Goal: Task Accomplishment & Management: Use online tool/utility

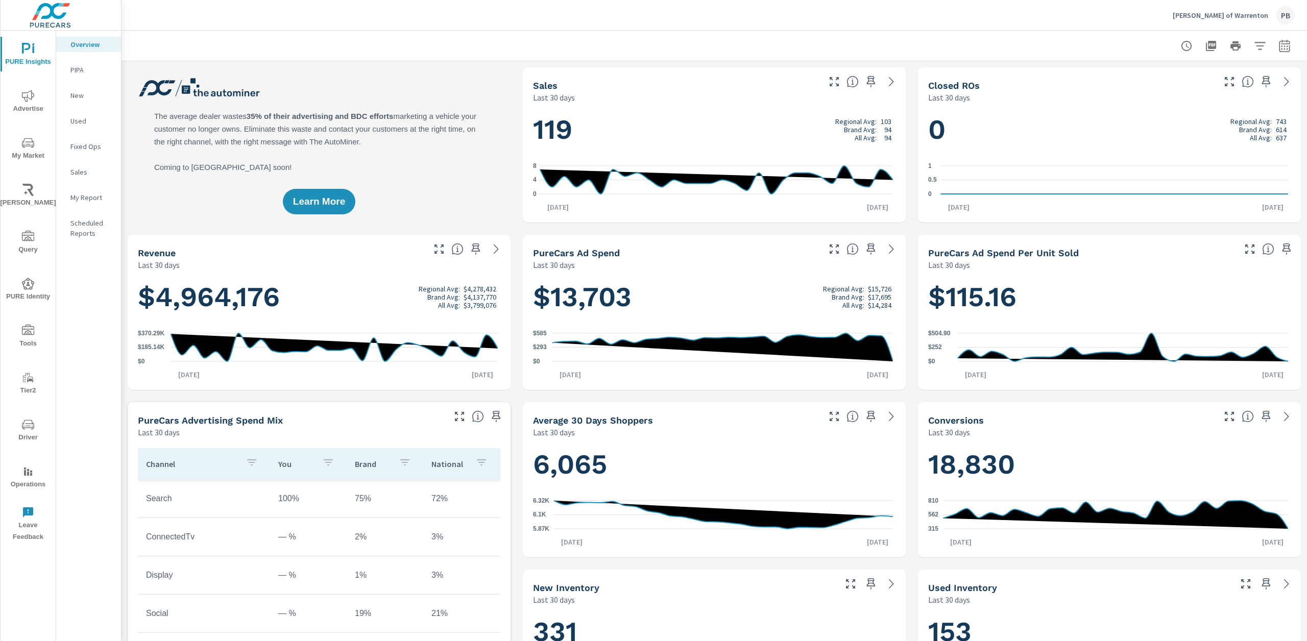
click at [29, 332] on icon "nav menu" at bounding box center [28, 331] width 12 height 12
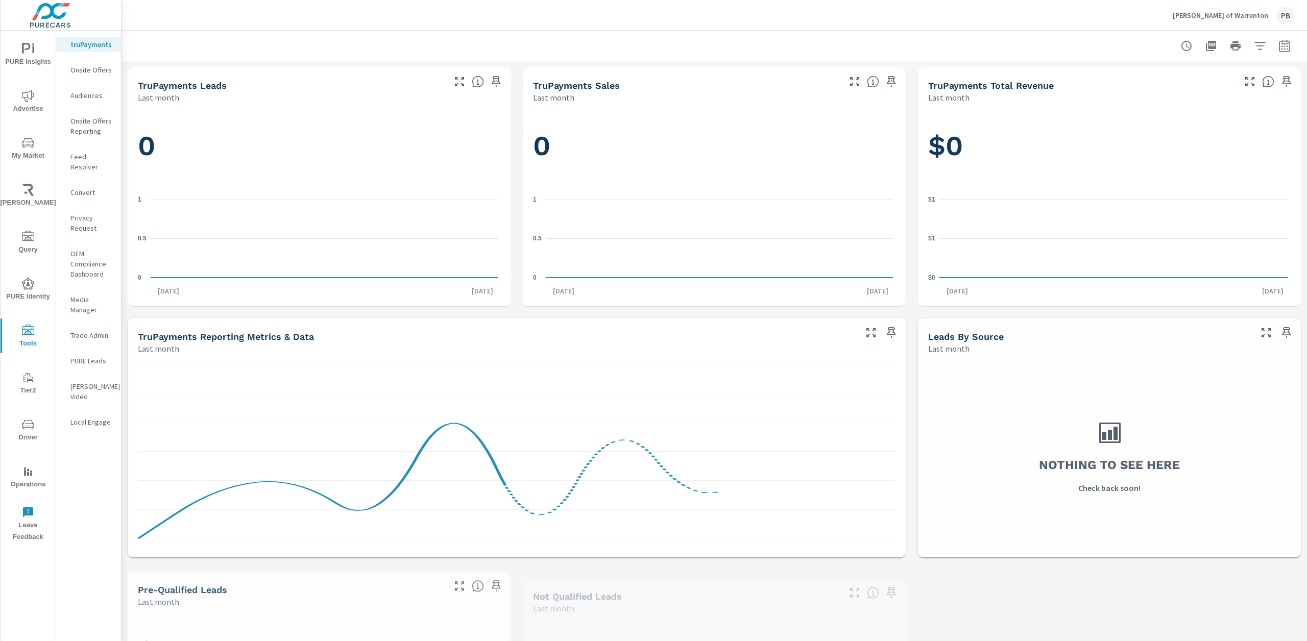
click at [111, 75] on p "Onsite Offers" at bounding box center [91, 70] width 42 height 10
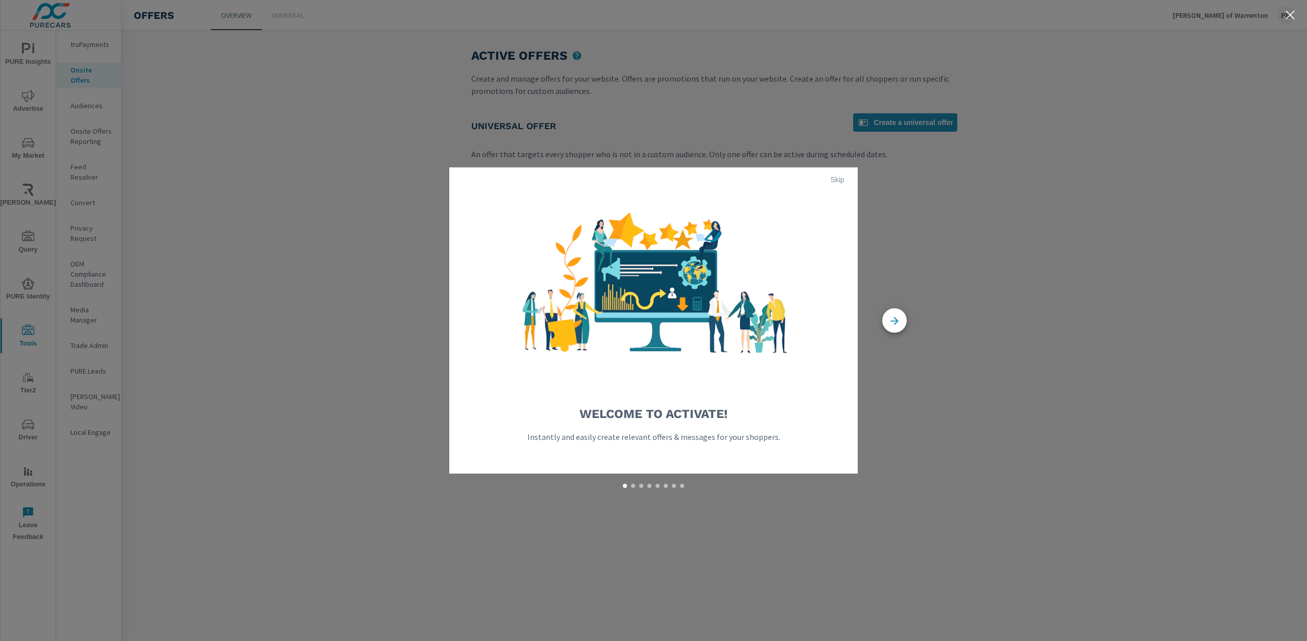
click at [845, 182] on span "Skip" at bounding box center [837, 179] width 25 height 9
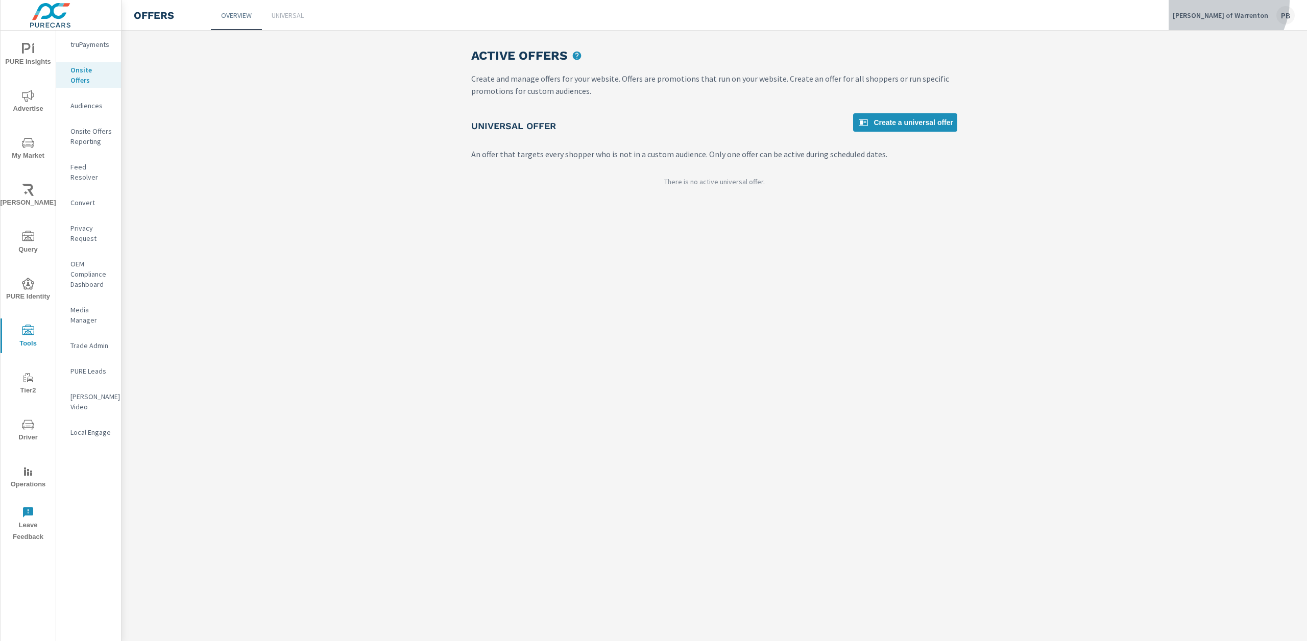
click at [1234, 2] on button "Sheehy Ford of Warrenton PB" at bounding box center [1234, 15] width 130 height 30
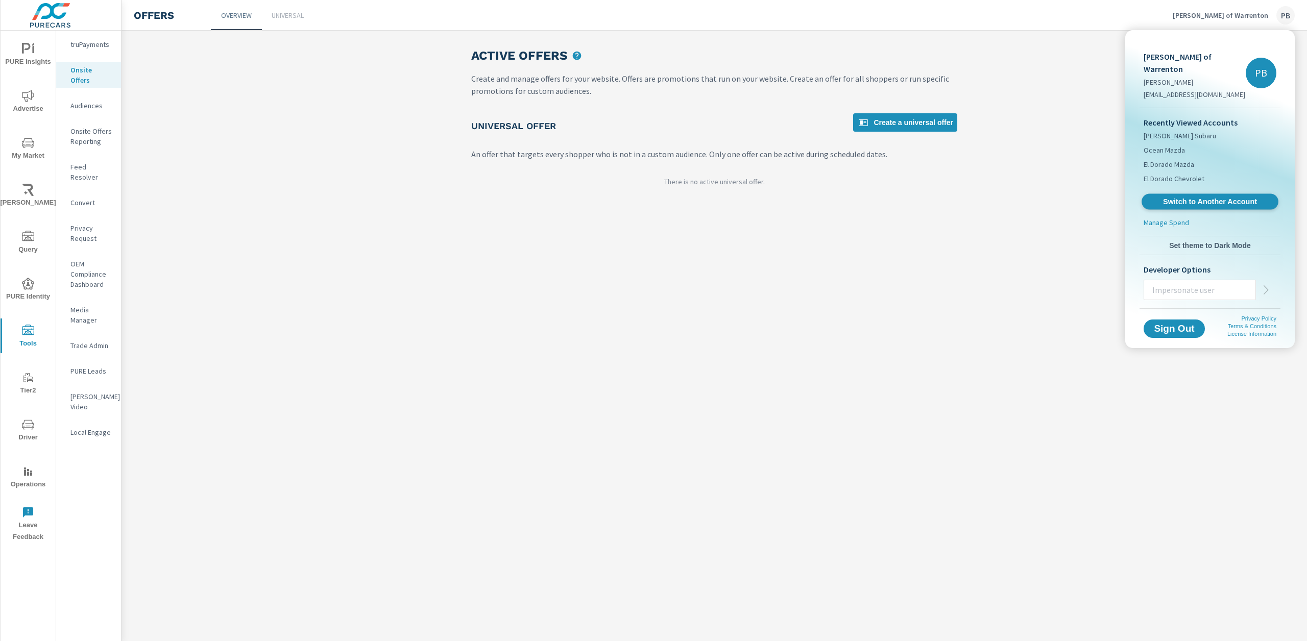
click at [1208, 197] on span "Switch to Another Account" at bounding box center [1209, 202] width 125 height 10
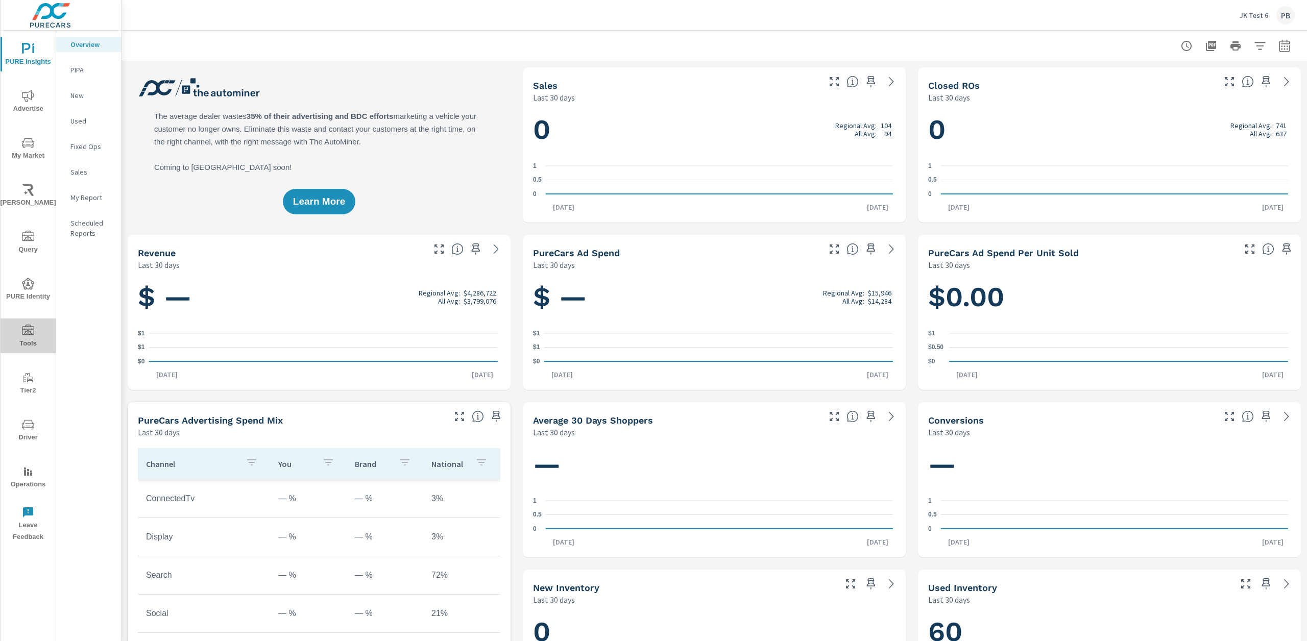
click at [26, 334] on icon "nav menu" at bounding box center [28, 330] width 12 height 10
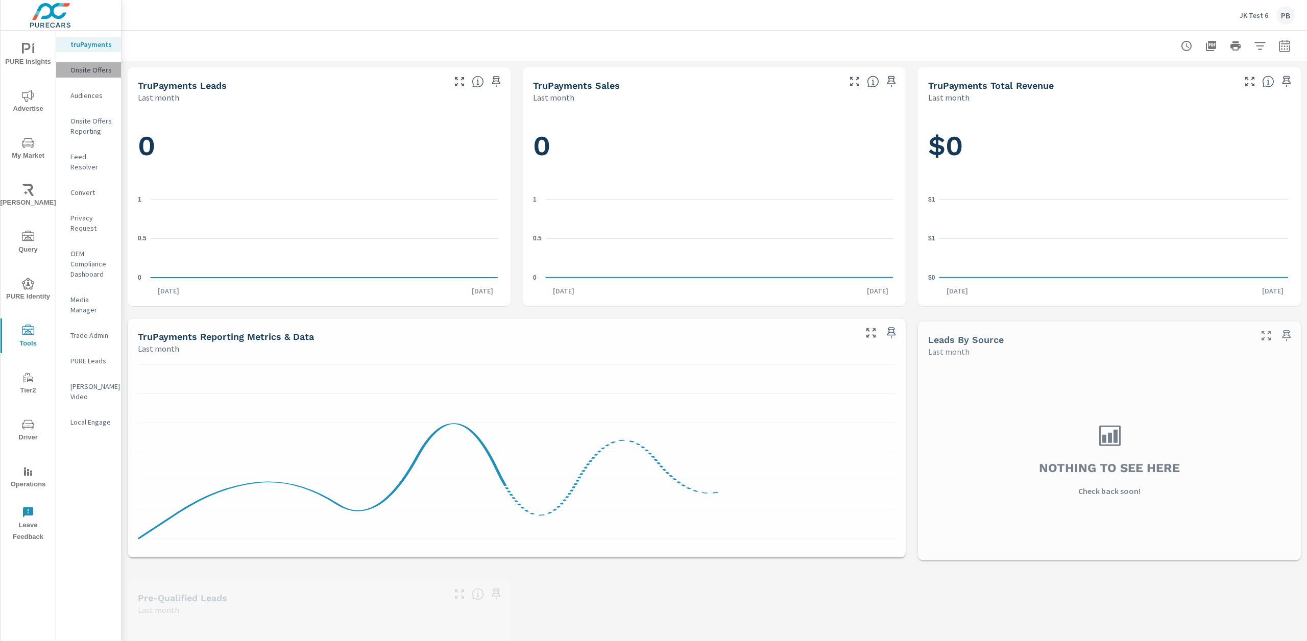
click at [92, 69] on p "Onsite Offers" at bounding box center [91, 70] width 42 height 10
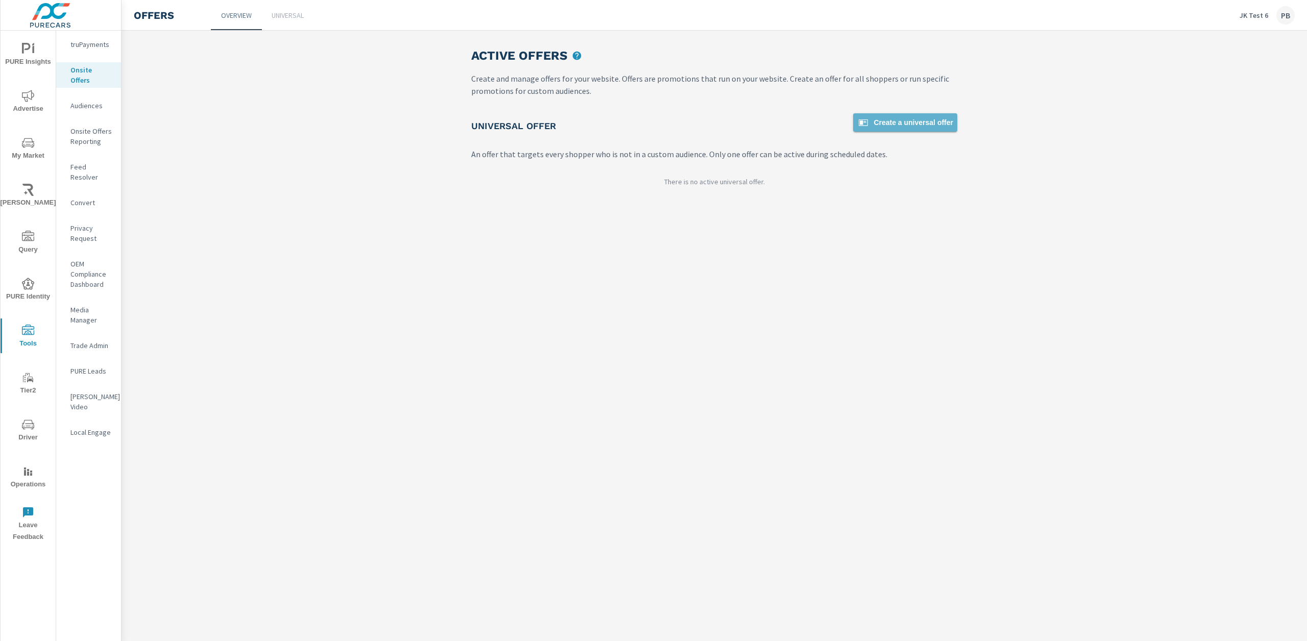
click at [936, 122] on span "Create a universal offer" at bounding box center [905, 122] width 96 height 12
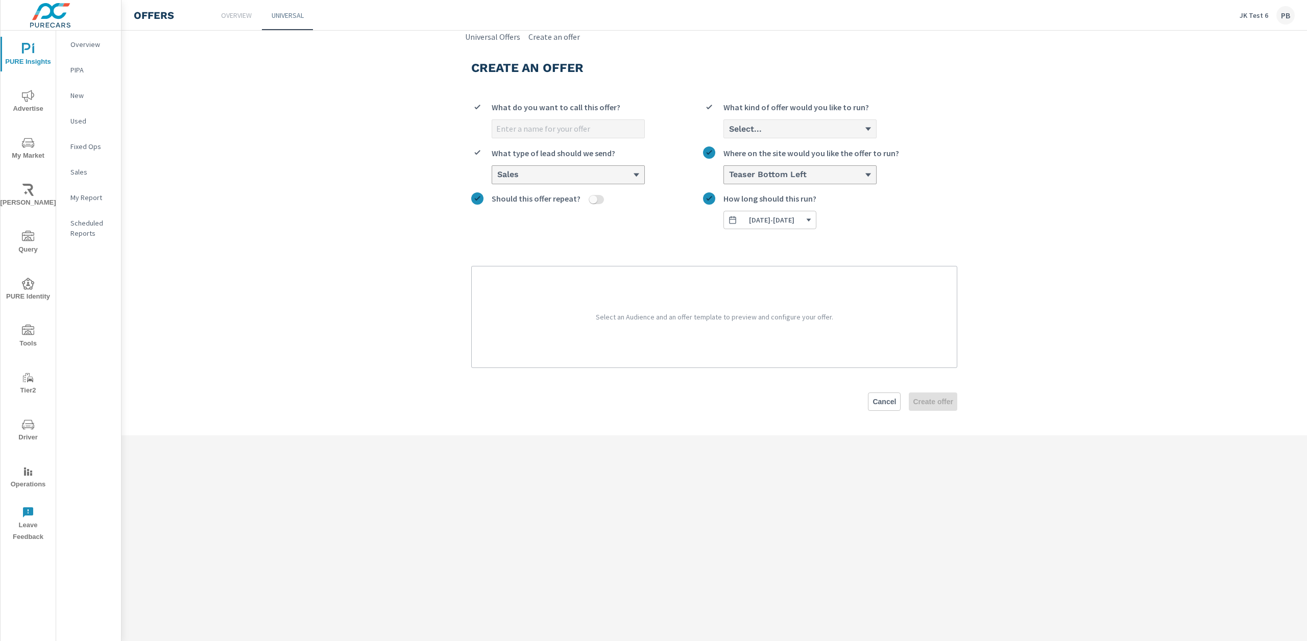
click at [564, 134] on input "What do you want to call this offer?" at bounding box center [568, 129] width 152 height 18
type input "Test"
click at [792, 129] on div "Select..." at bounding box center [796, 129] width 136 height 10
click at [729, 129] on input "Select... What kind of offer would you like to run?" at bounding box center [728, 129] width 1 height 9
click at [780, 154] on li "Cash" at bounding box center [800, 149] width 152 height 19
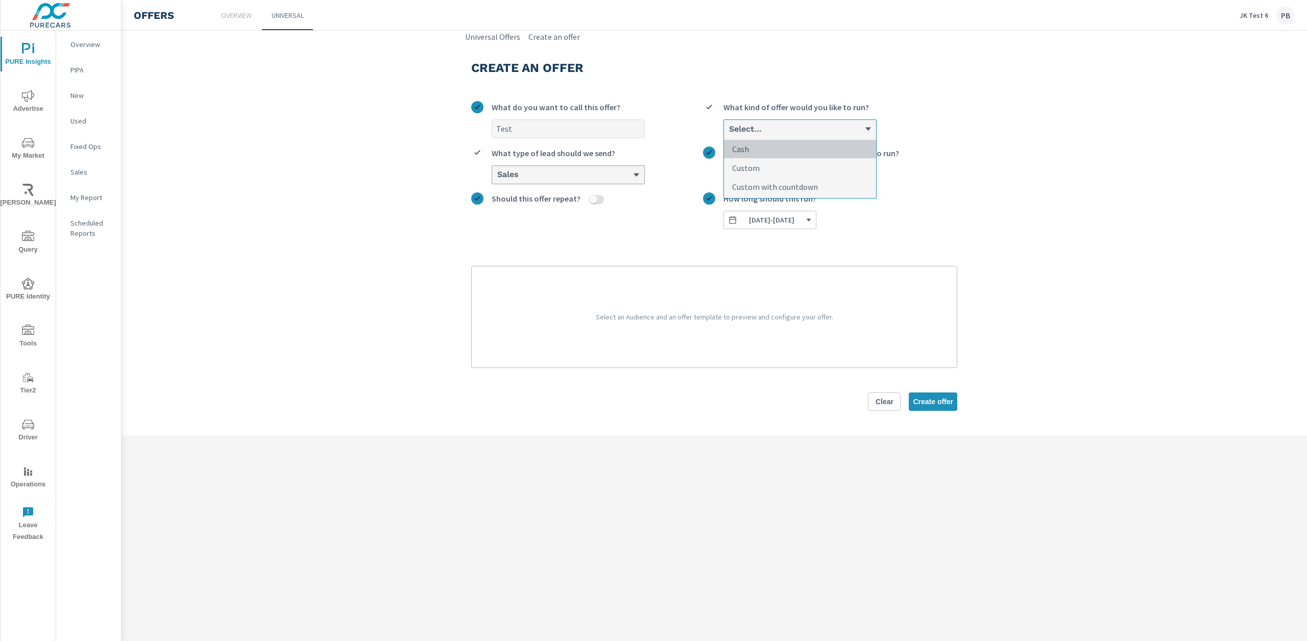
click at [729, 134] on input "option Cash focused, 1 of 3. 3 results available. Use Up and Down to choose opt…" at bounding box center [728, 129] width 1 height 9
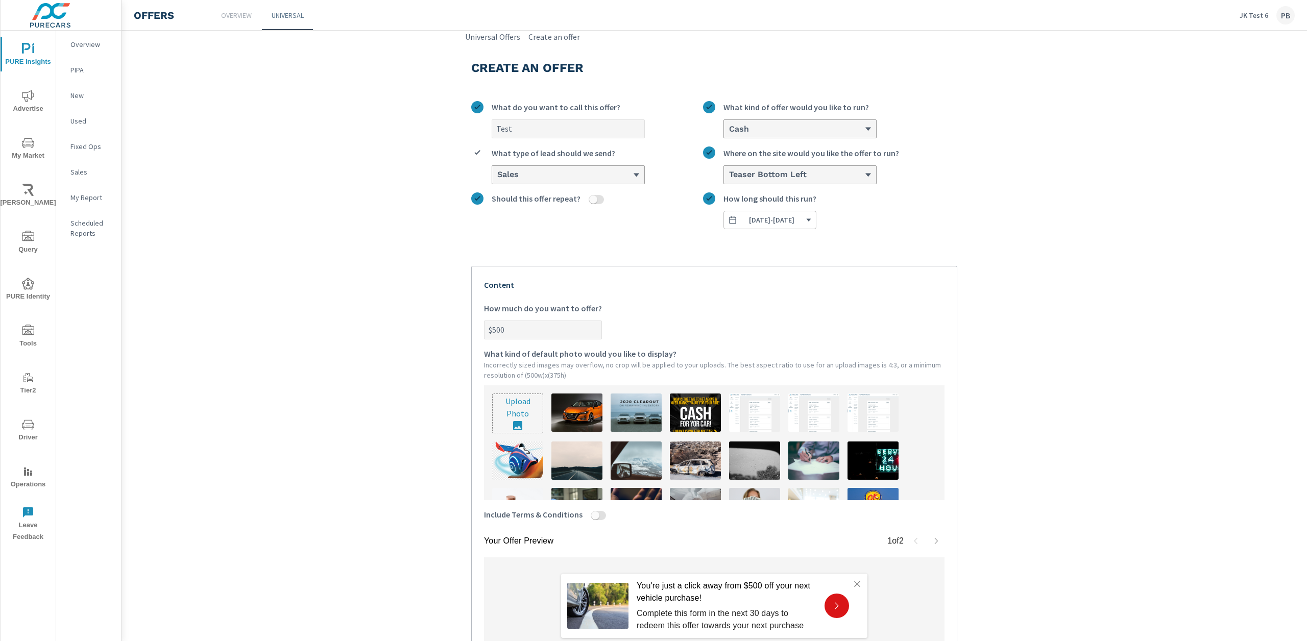
click at [627, 171] on div "Sales" at bounding box center [564, 175] width 136 height 10
click at [497, 171] on input "Sales What type of lead should we send?" at bounding box center [496, 175] width 1 height 9
click at [533, 209] on li "Service" at bounding box center [568, 214] width 152 height 19
click at [497, 180] on input "option Service focused, 2 of 4. 4 results available. Use Up and Down to choose …" at bounding box center [496, 175] width 1 height 9
click at [793, 175] on h6 "Teaser Bottom Left" at bounding box center [768, 174] width 78 height 10
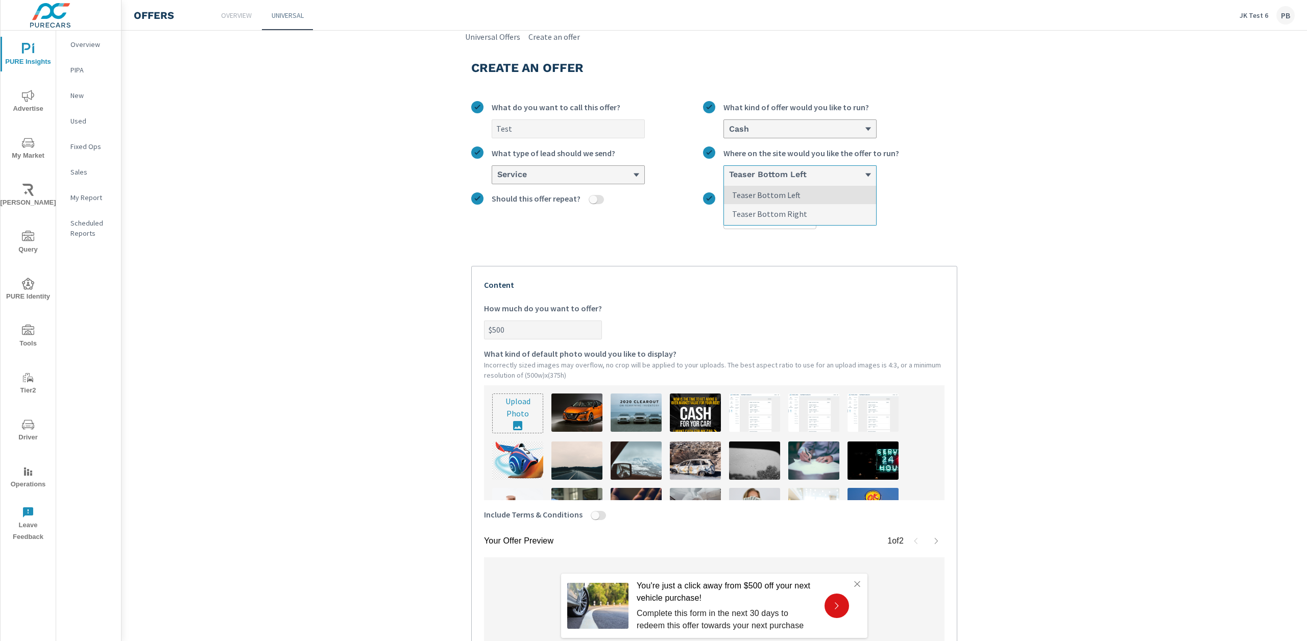
click at [729, 175] on input "option Teaser Bottom Left focused, 1 of 2. 2 results available. Use Up and Down…" at bounding box center [728, 175] width 1 height 9
click at [946, 192] on label "[DATE] - [DATE] How long should this run?" at bounding box center [830, 210] width 254 height 37
click at [816, 211] on button "[DATE] - [DATE]" at bounding box center [769, 220] width 93 height 18
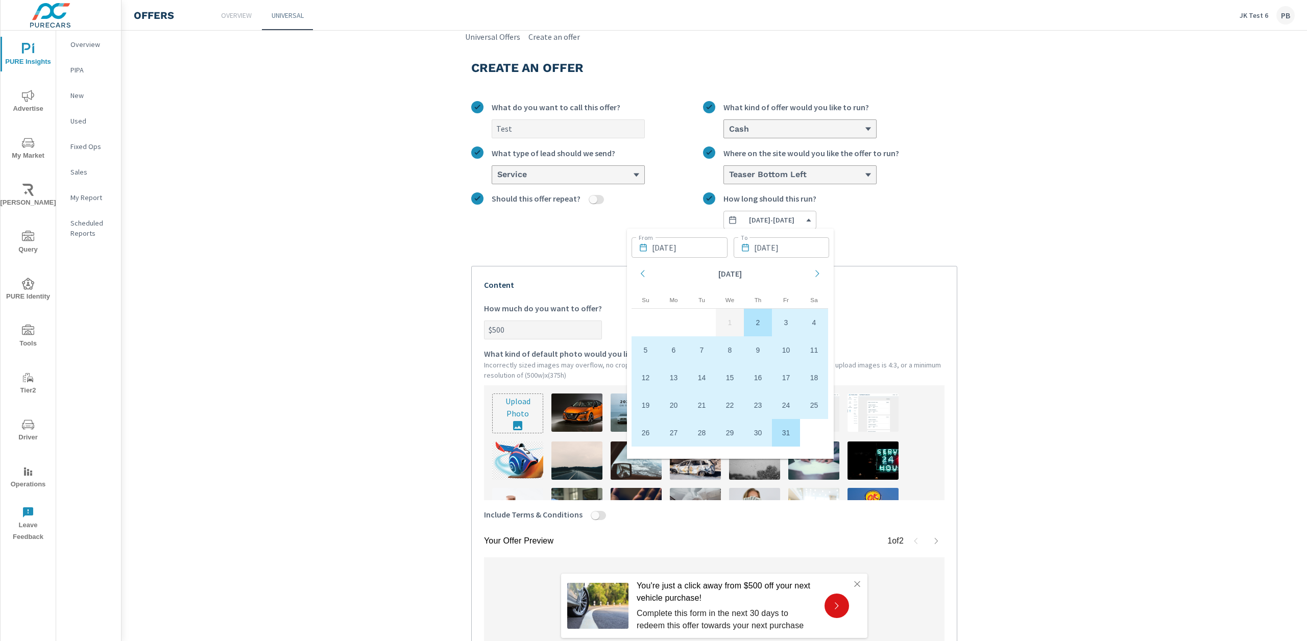
click at [946, 193] on label "[DATE] - [DATE] How long should this run?" at bounding box center [830, 210] width 254 height 37
click at [816, 211] on button "[DATE] - [DATE]" at bounding box center [769, 220] width 93 height 18
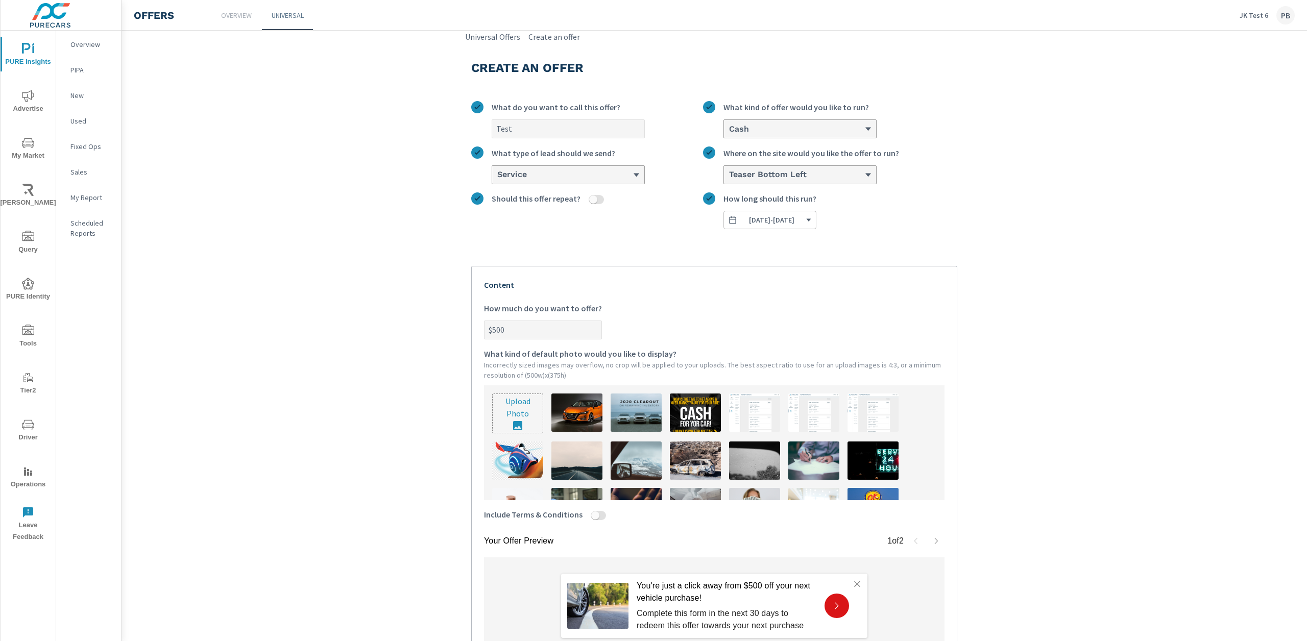
click at [591, 199] on input "Should this offer repeat?" at bounding box center [593, 199] width 25 height 9
click at [842, 228] on div at bounding box center [800, 220] width 152 height 18
click at [729, 225] on input "option Monthly focused, 1 of 3. 3 results available. Use Up and Down to choose …" at bounding box center [728, 220] width 1 height 9
click at [580, 196] on div at bounding box center [591, 201] width 23 height 13
click at [595, 196] on button "Should this offer repeat?" at bounding box center [599, 199] width 8 height 9
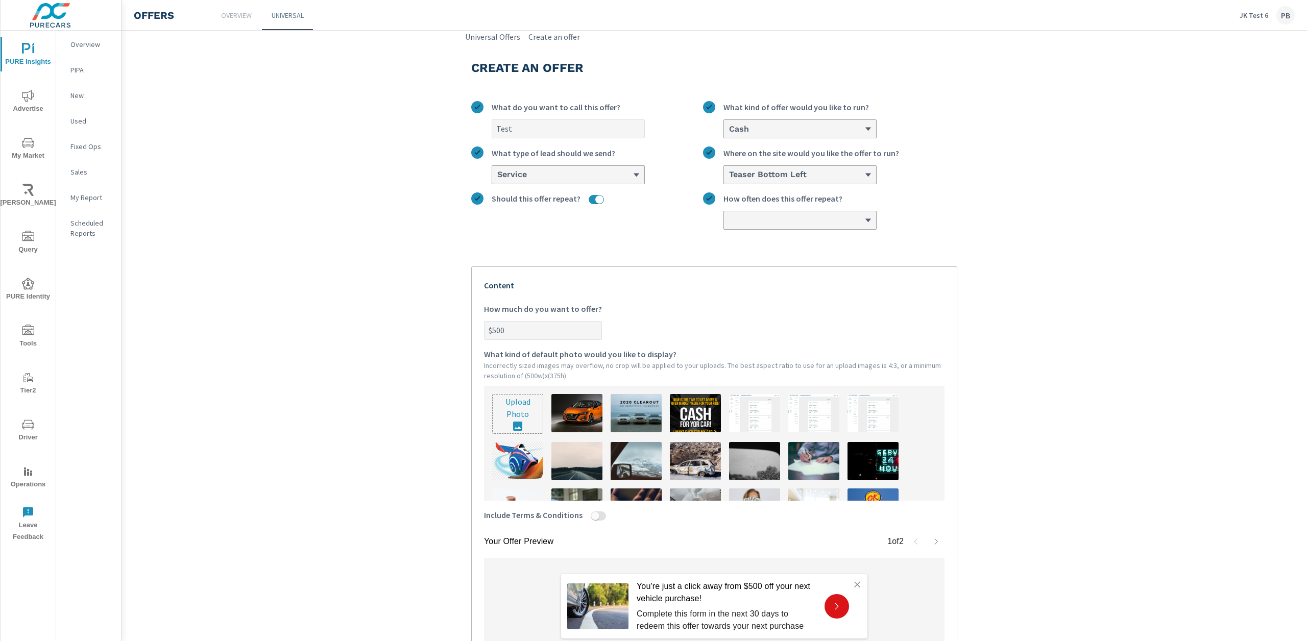
click at [587, 199] on input "Should this offer repeat?" at bounding box center [599, 199] width 25 height 9
checkbox input "false"
click at [816, 227] on button "[DATE] - [DATE]" at bounding box center [769, 220] width 93 height 18
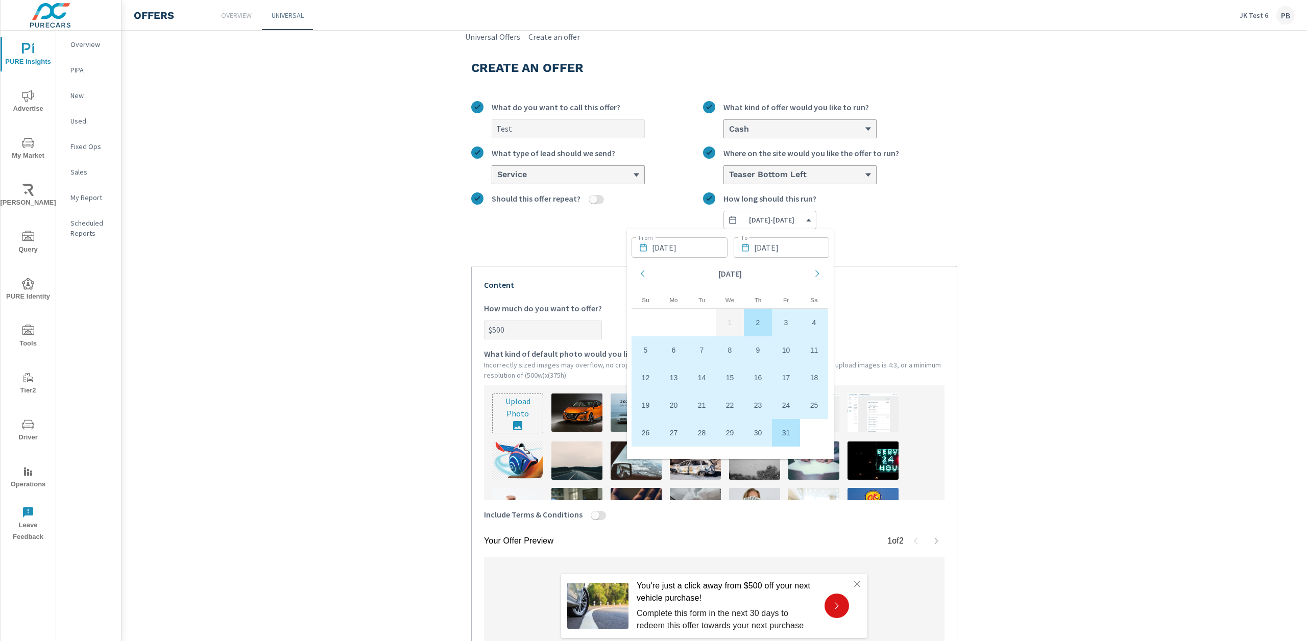
click at [911, 228] on label "[DATE] - [DATE] How long should this run?" at bounding box center [830, 210] width 254 height 37
click at [816, 228] on button "[DATE] - [DATE]" at bounding box center [769, 220] width 93 height 18
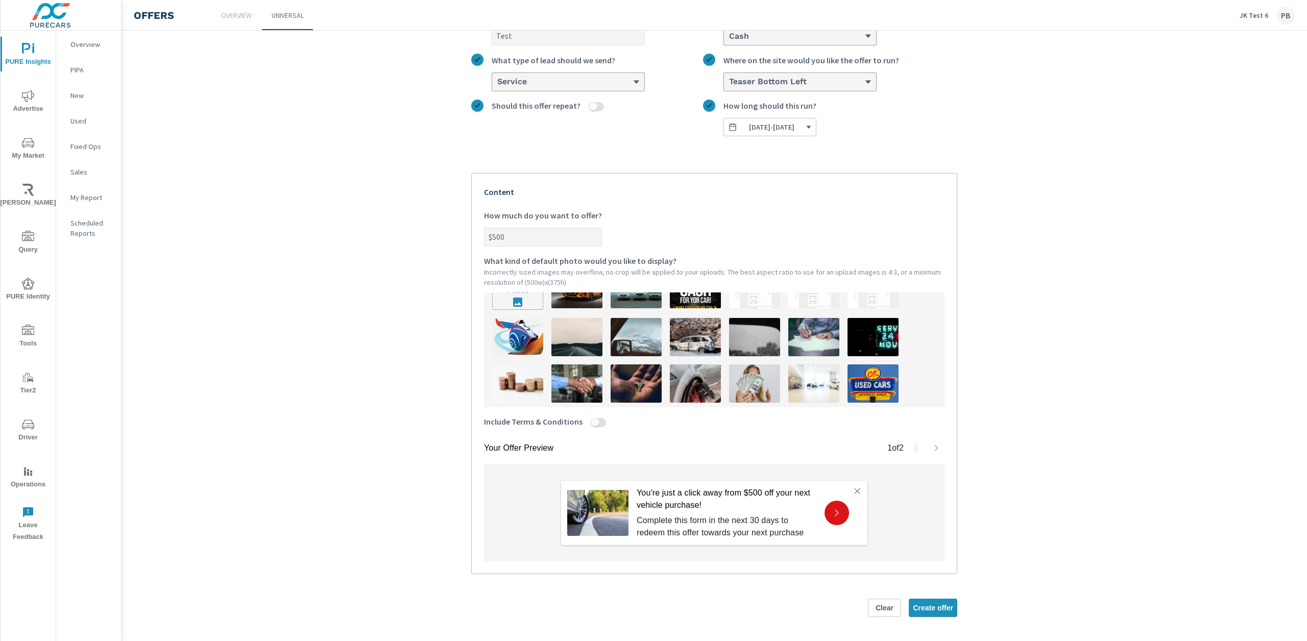
scroll to position [40, 0]
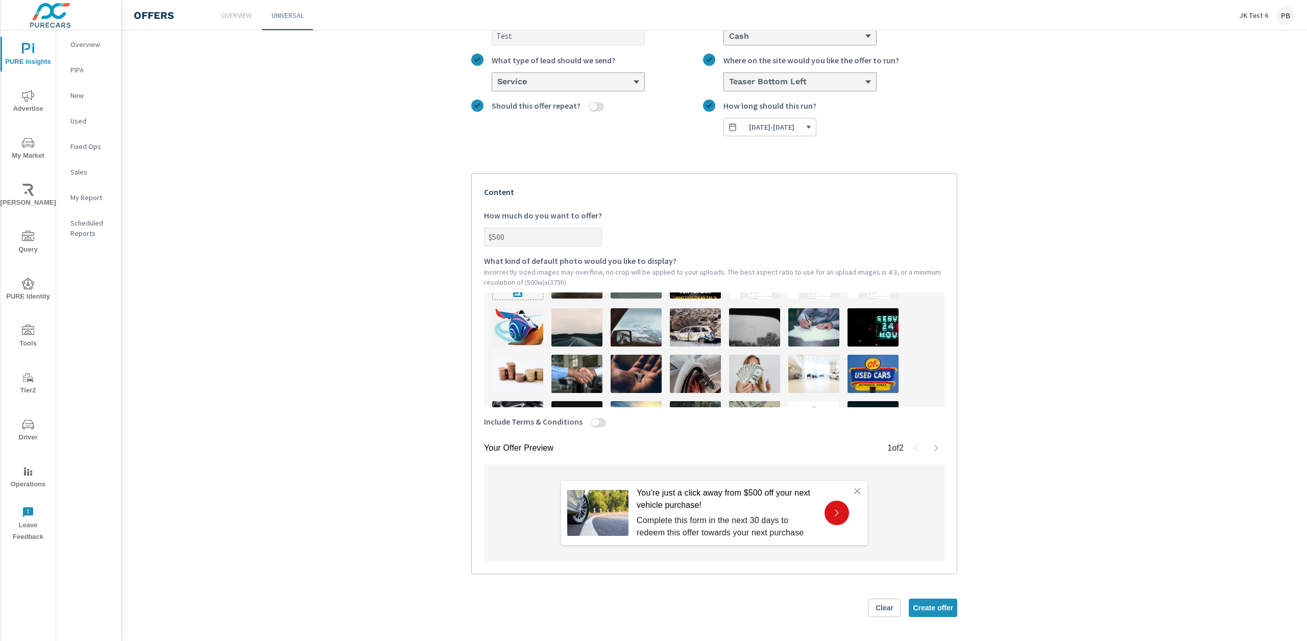
click at [696, 324] on img at bounding box center [695, 327] width 51 height 38
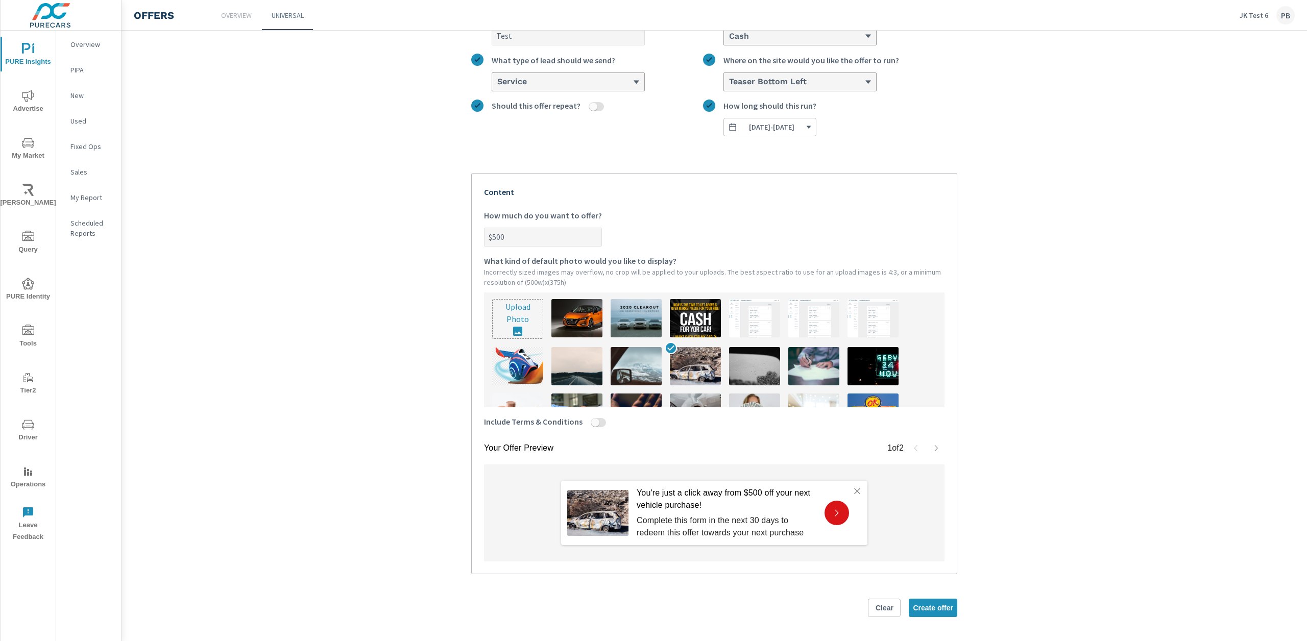
scroll to position [0, 0]
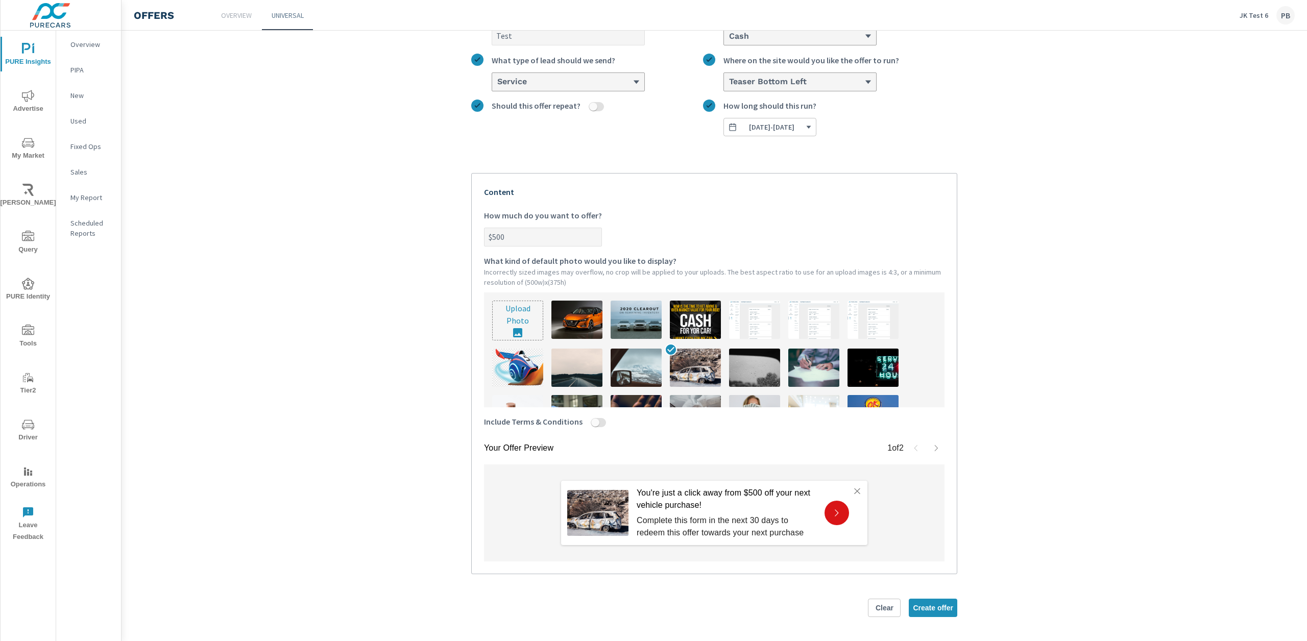
click at [591, 428] on div at bounding box center [593, 424] width 23 height 13
click at [591, 427] on button "Include Terms & Conditions" at bounding box center [595, 422] width 8 height 9
click at [594, 424] on input "Include Terms & Conditions" at bounding box center [595, 422] width 25 height 9
checkbox input "true"
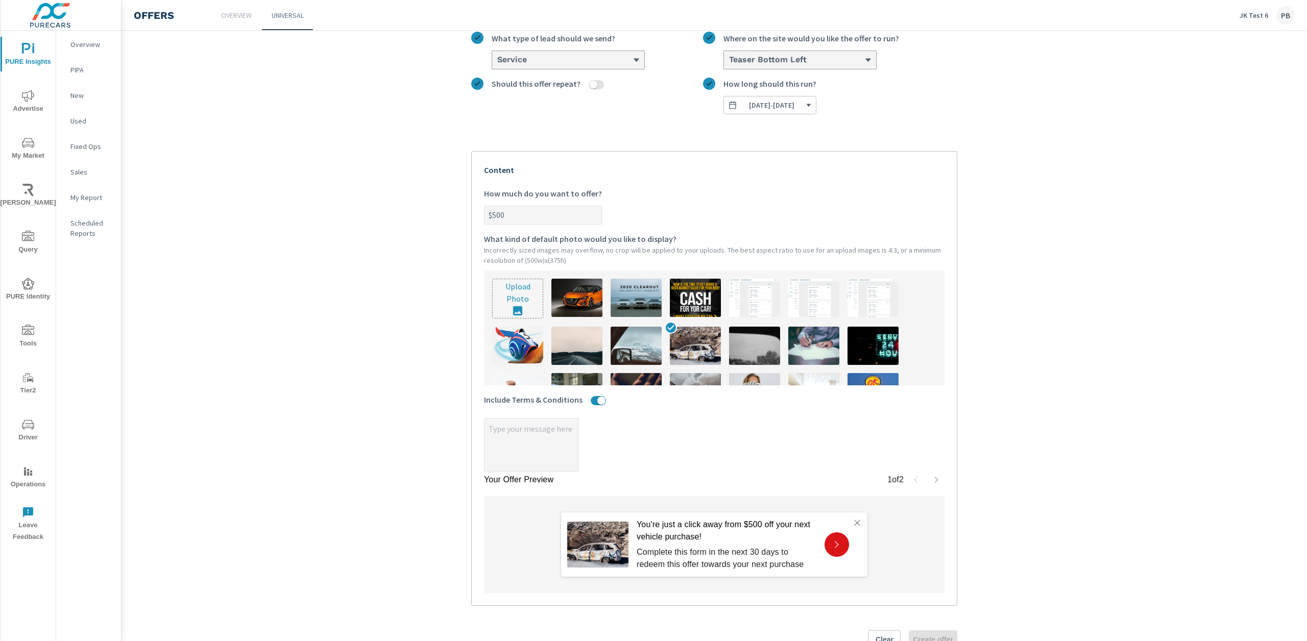
scroll to position [139, 0]
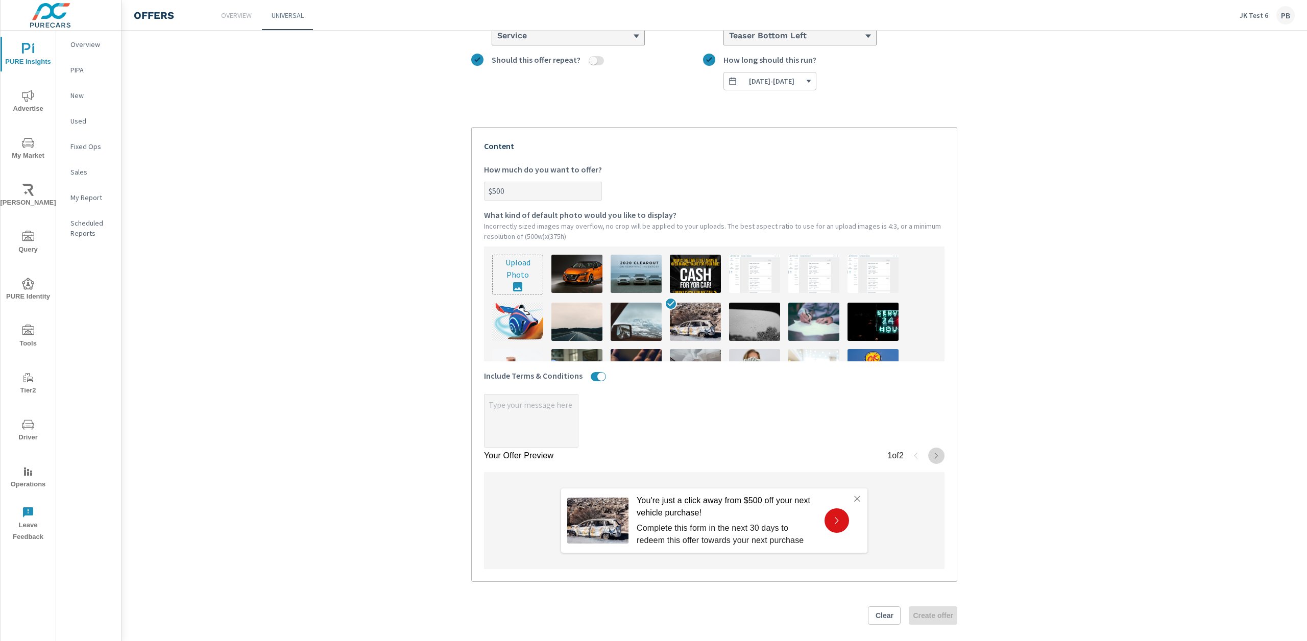
click at [935, 455] on icon "button" at bounding box center [936, 456] width 8 height 8
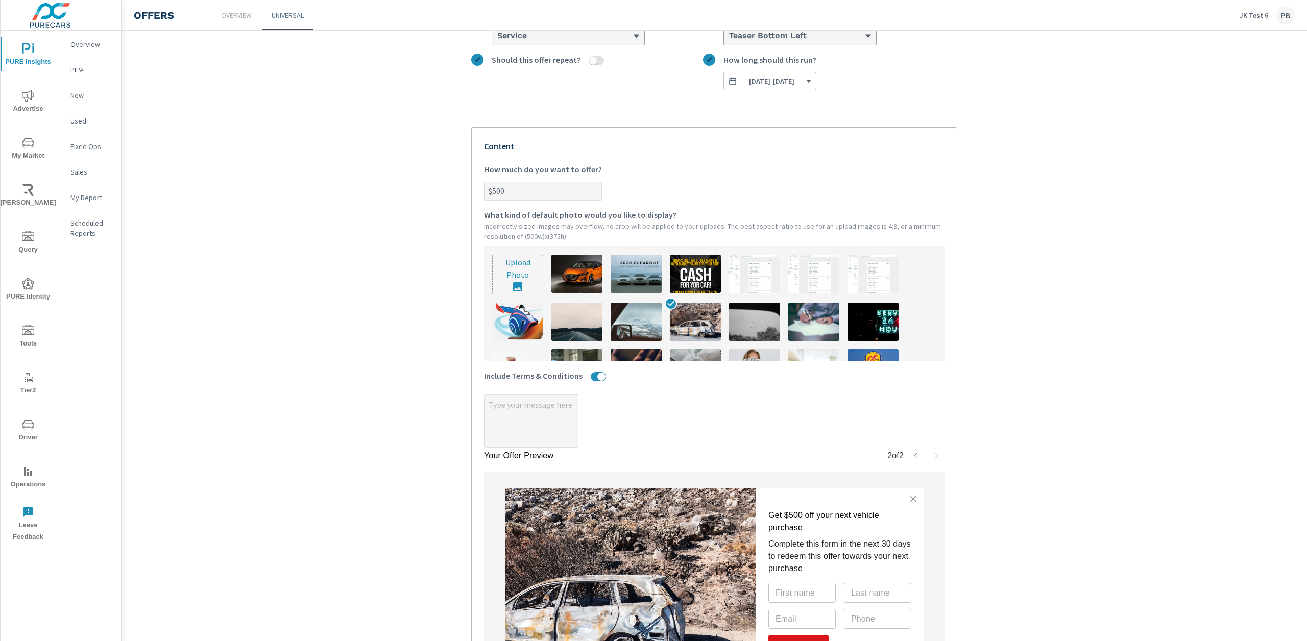
click at [914, 454] on icon "button" at bounding box center [915, 456] width 3 height 6
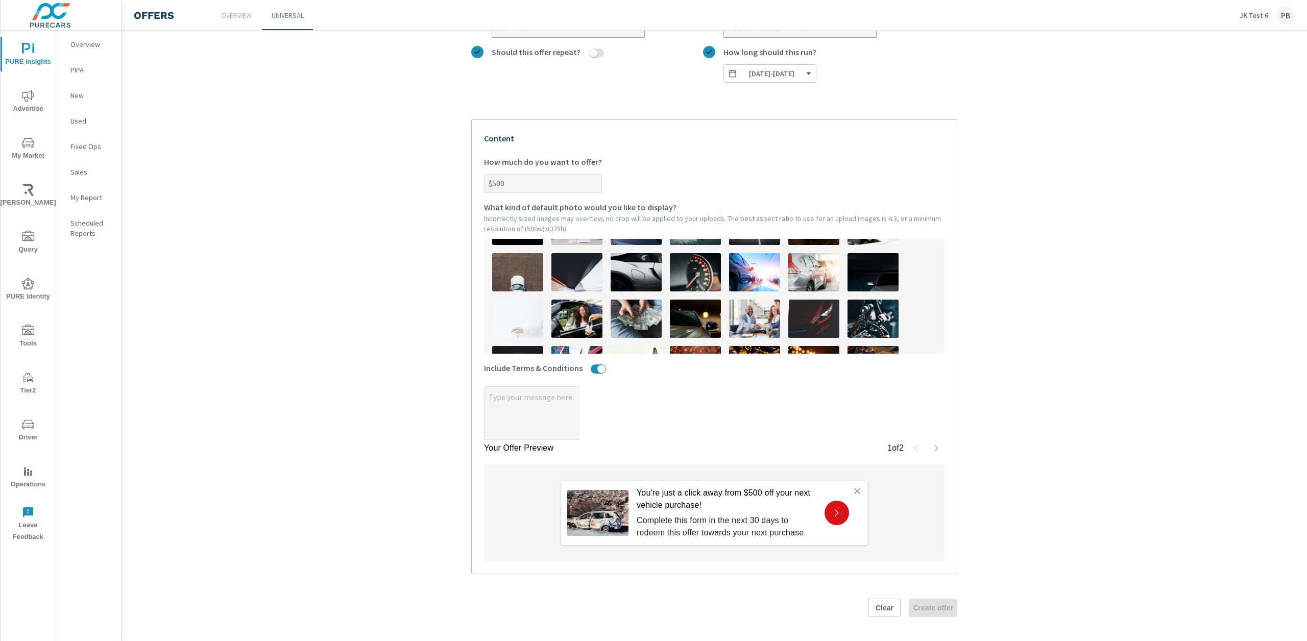
scroll to position [0, 0]
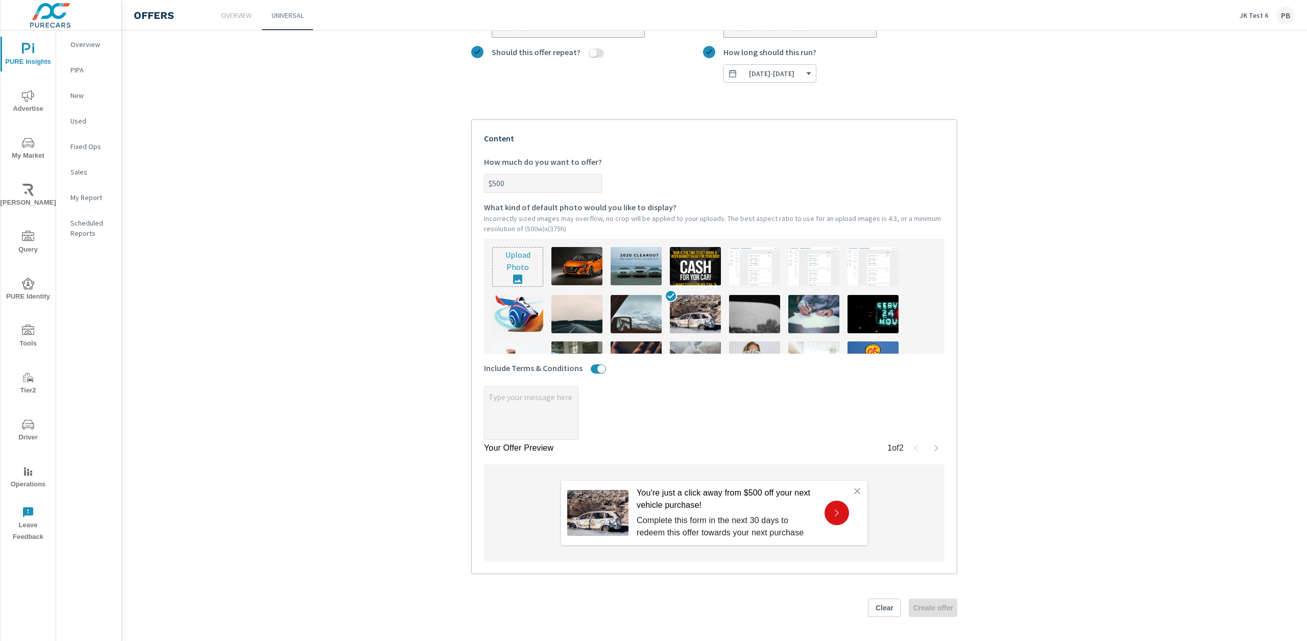
click at [527, 257] on input "file" at bounding box center [518, 267] width 50 height 39
click at [599, 397] on label "x" at bounding box center [714, 413] width 460 height 54
click at [578, 397] on textarea "x" at bounding box center [530, 413] width 93 height 51
type textarea "x"
click at [524, 404] on textarea "x" at bounding box center [530, 413] width 93 height 51
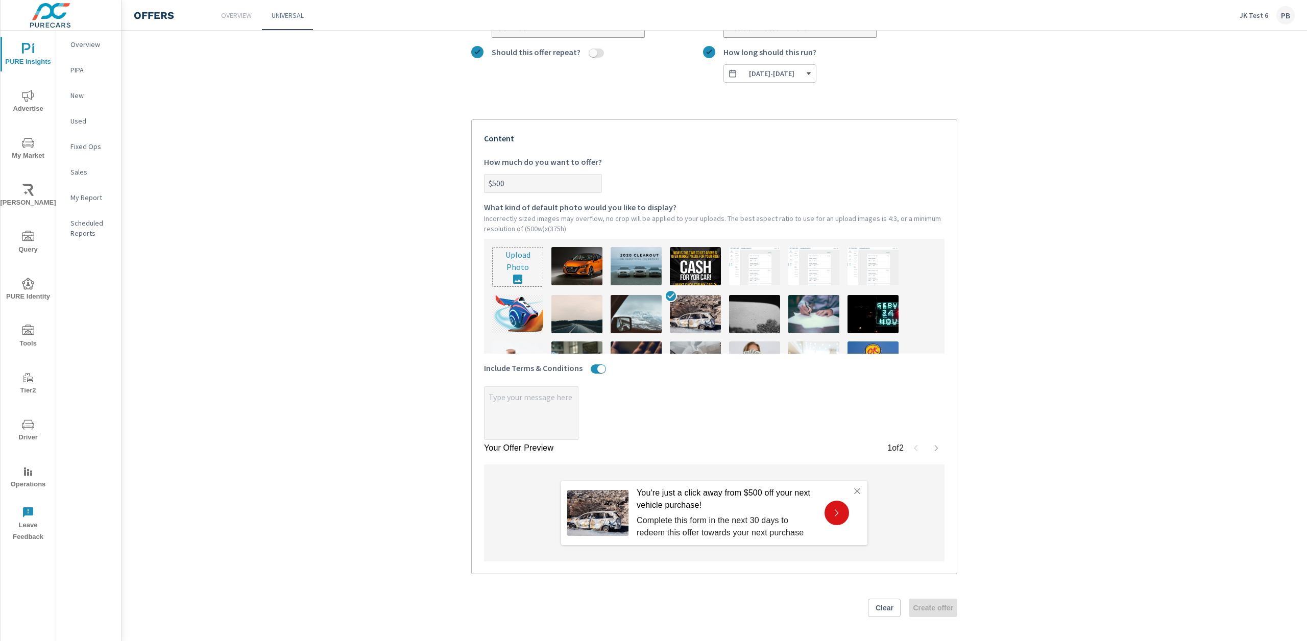
type textarea "T"
type textarea "x"
type textarea "Te"
type textarea "x"
type textarea "Tes"
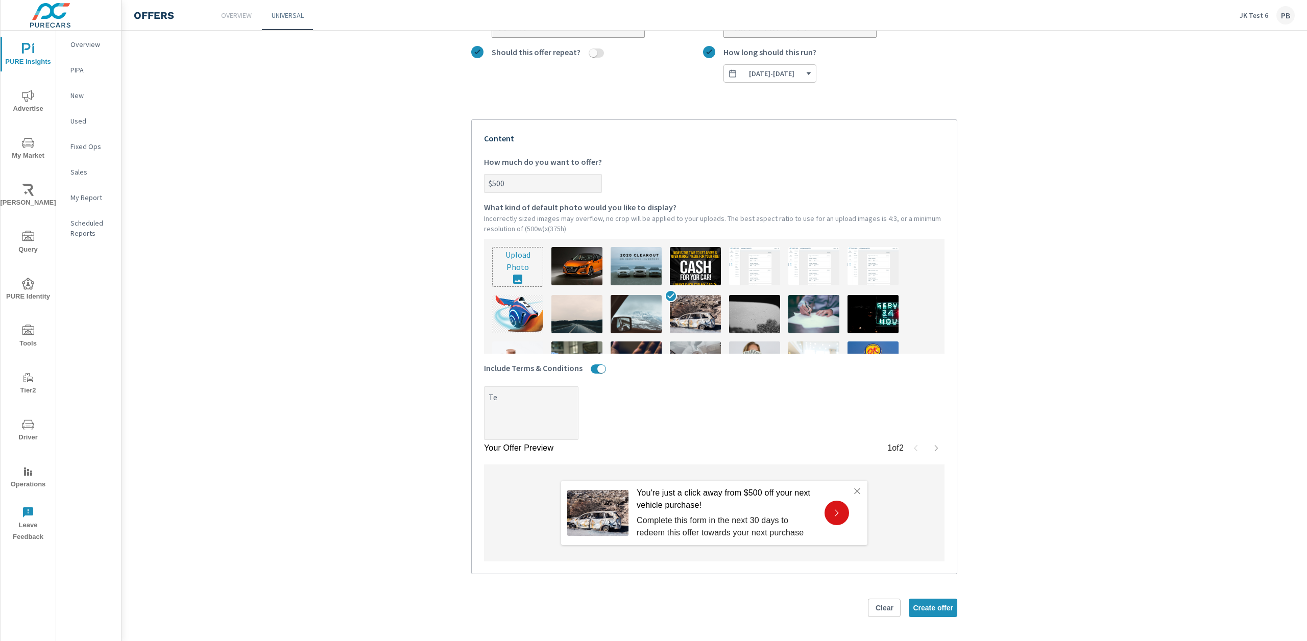
type textarea "x"
type textarea "Test"
type textarea "x"
type textarea "Test"
click at [942, 605] on span "Create offer" at bounding box center [933, 607] width 40 height 9
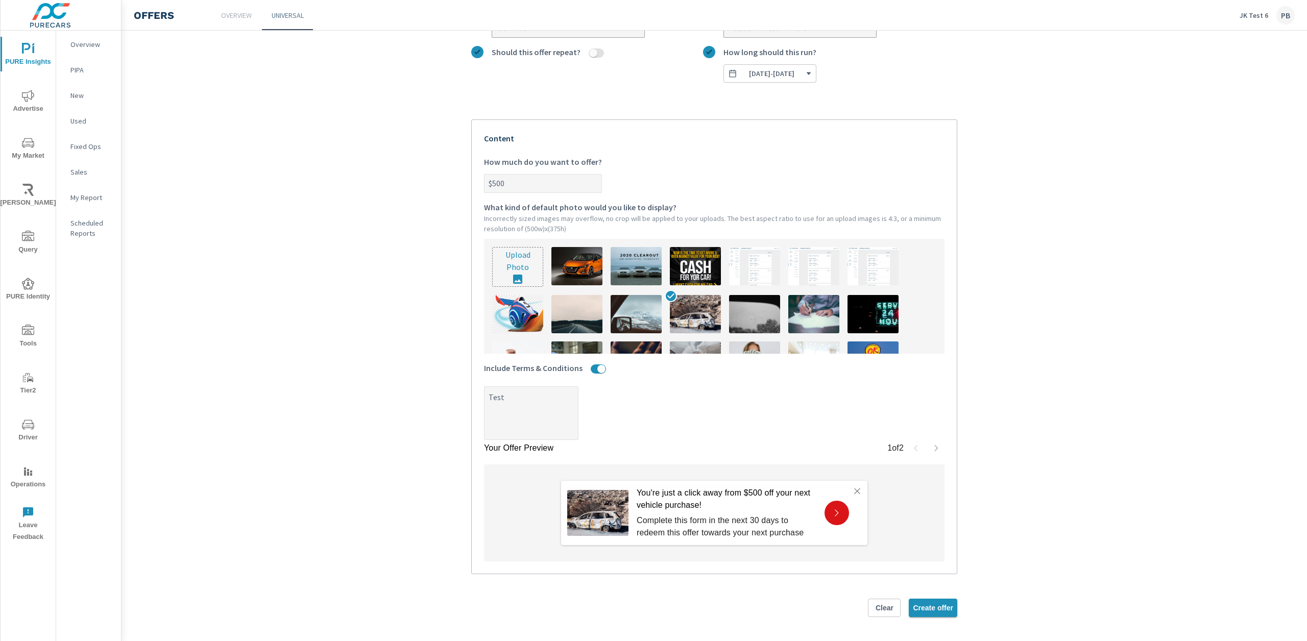
type textarea "x"
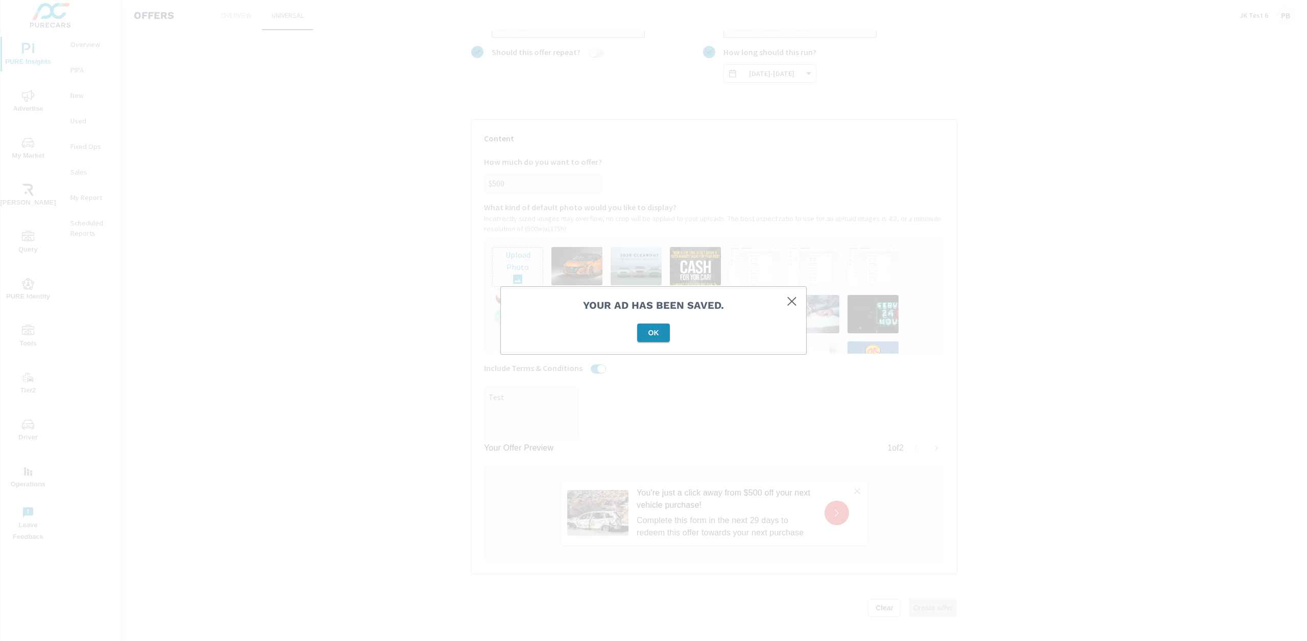
click at [648, 333] on span "OK" at bounding box center [653, 332] width 25 height 9
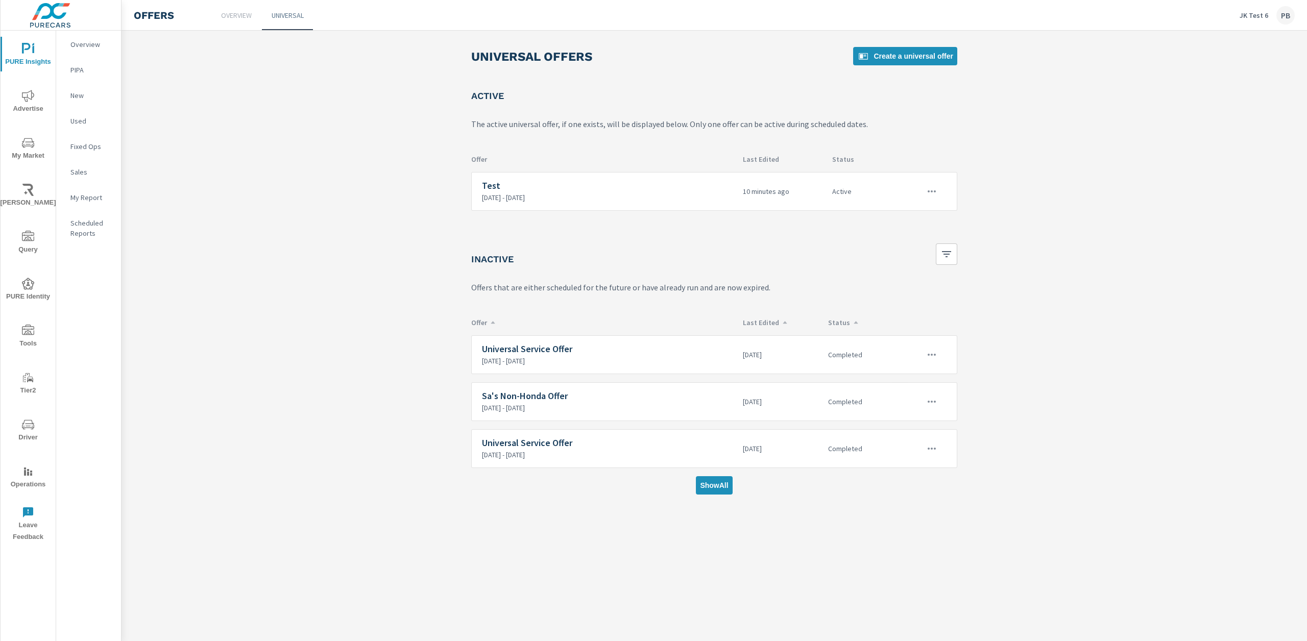
click at [231, 15] on p "Overview" at bounding box center [236, 15] width 31 height 10
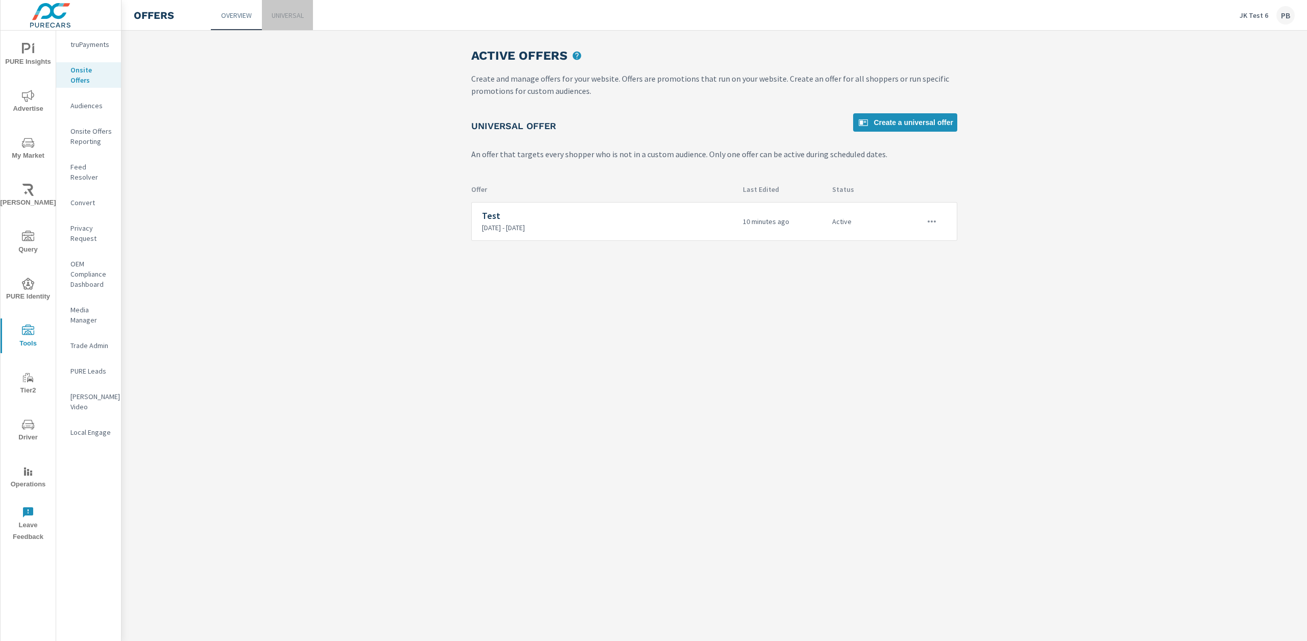
click at [277, 20] on link "Universal" at bounding box center [287, 15] width 51 height 30
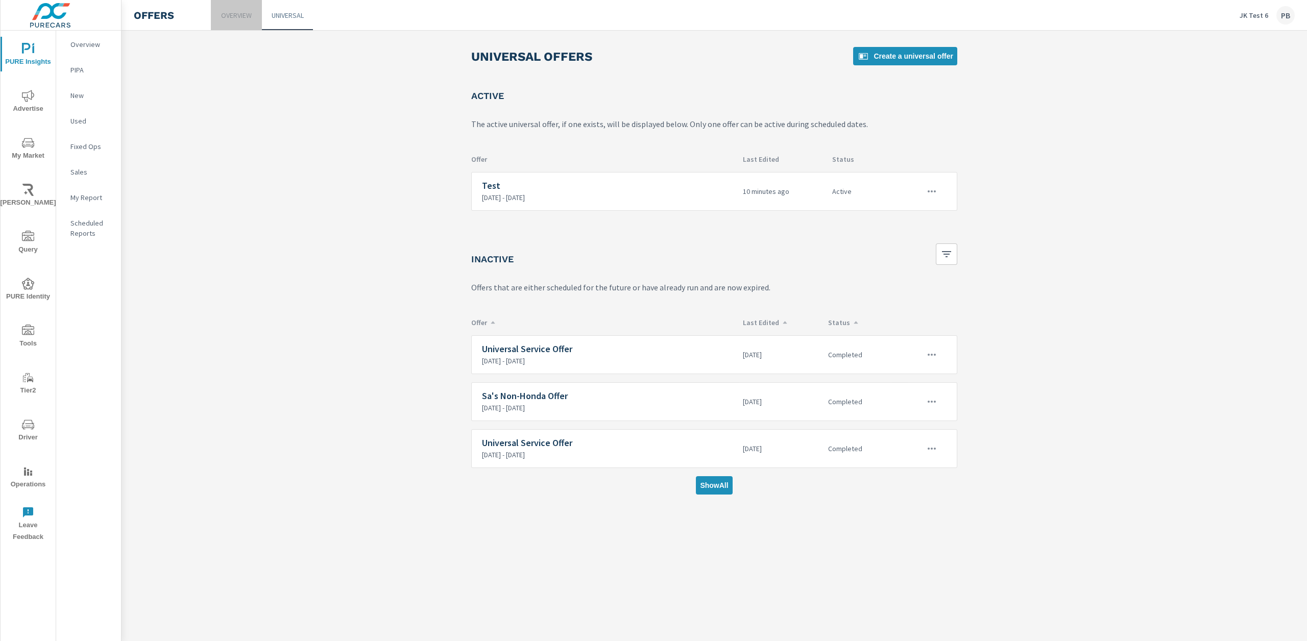
click at [241, 19] on p "Overview" at bounding box center [236, 15] width 31 height 10
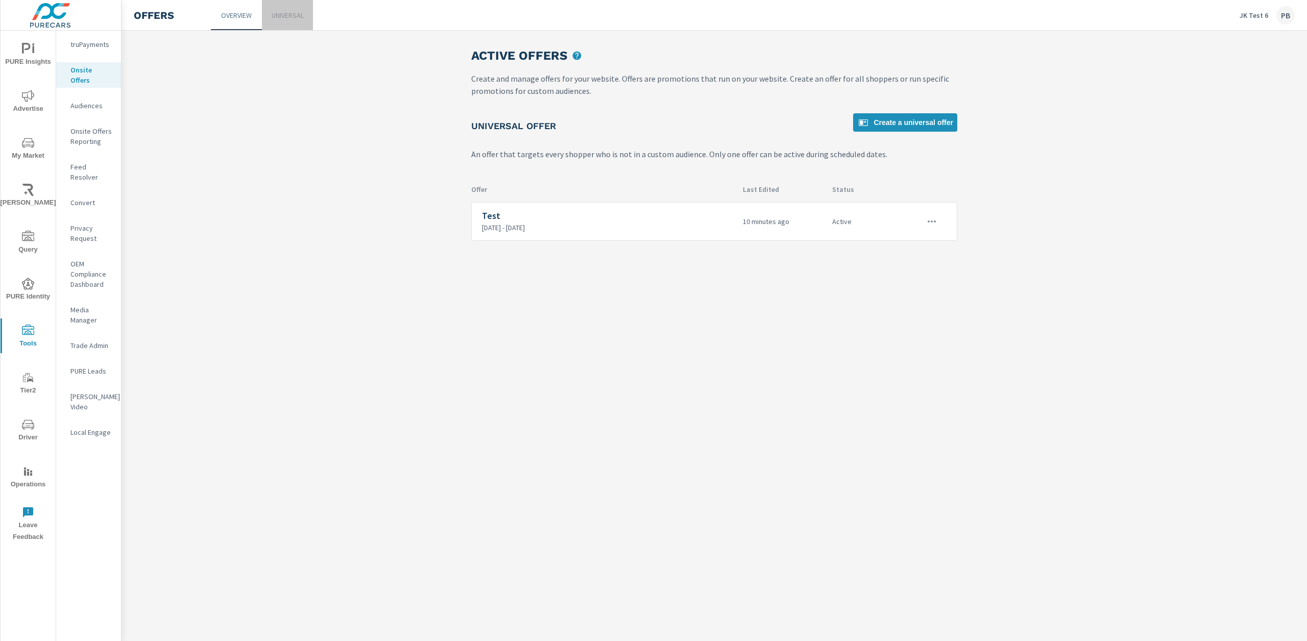
click at [304, 23] on link "Universal" at bounding box center [287, 15] width 51 height 30
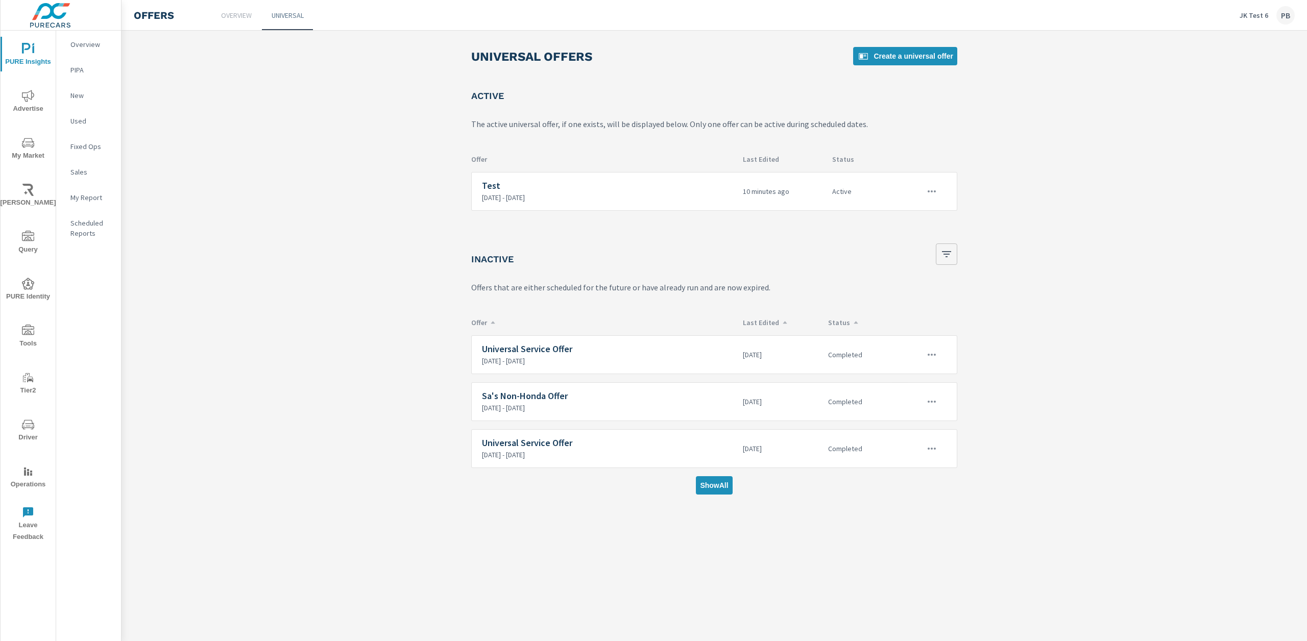
click at [951, 248] on icon "button" at bounding box center [946, 254] width 12 height 12
click at [1026, 233] on div at bounding box center [653, 320] width 1307 height 641
click at [562, 352] on h6 "Universal Service Offer" at bounding box center [608, 349] width 253 height 10
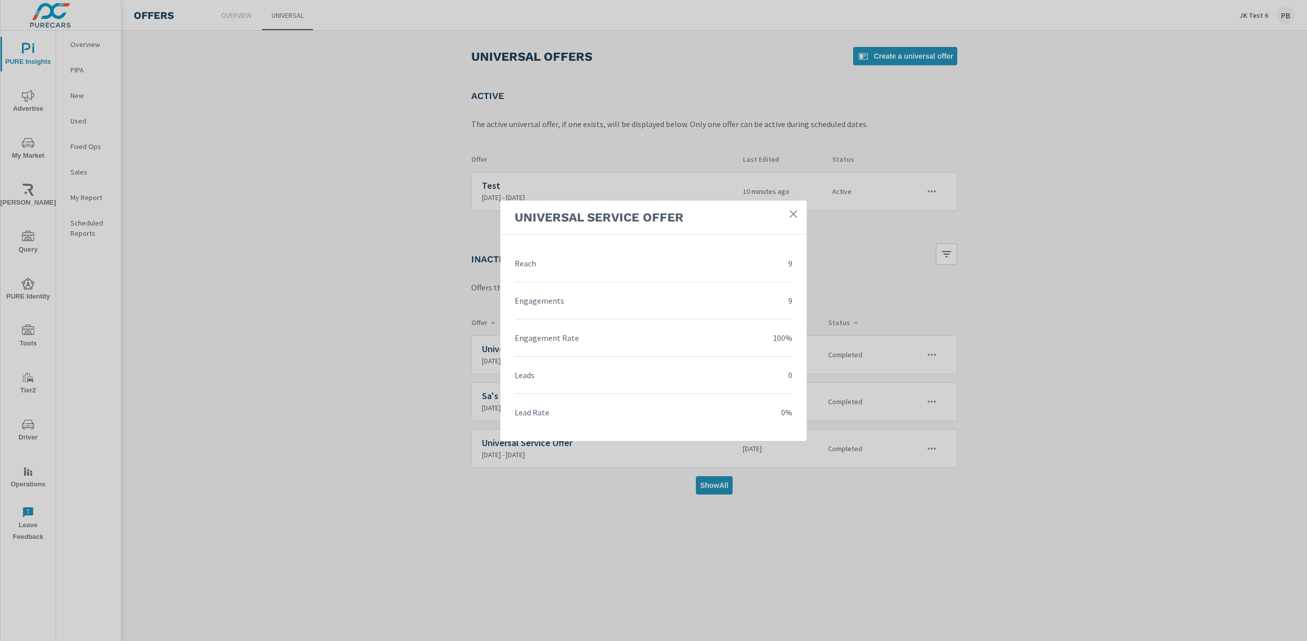
click at [799, 215] on link at bounding box center [793, 214] width 18 height 18
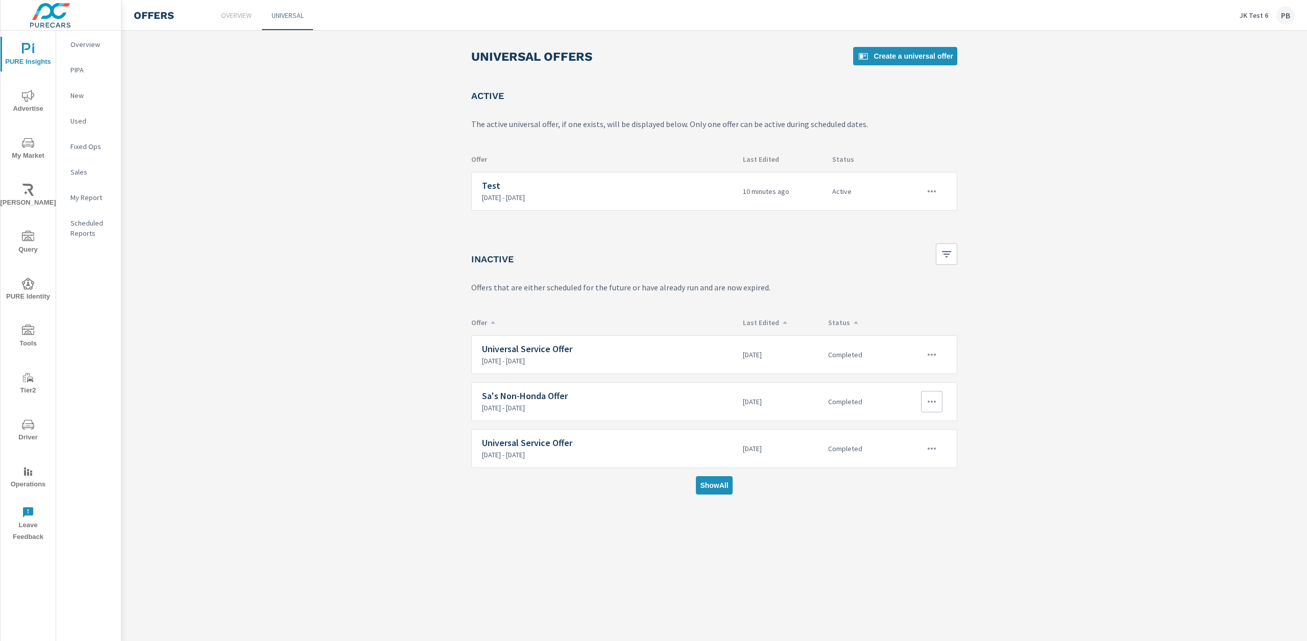
click at [514, 406] on p "[DATE] - [DATE]" at bounding box center [608, 407] width 253 height 9
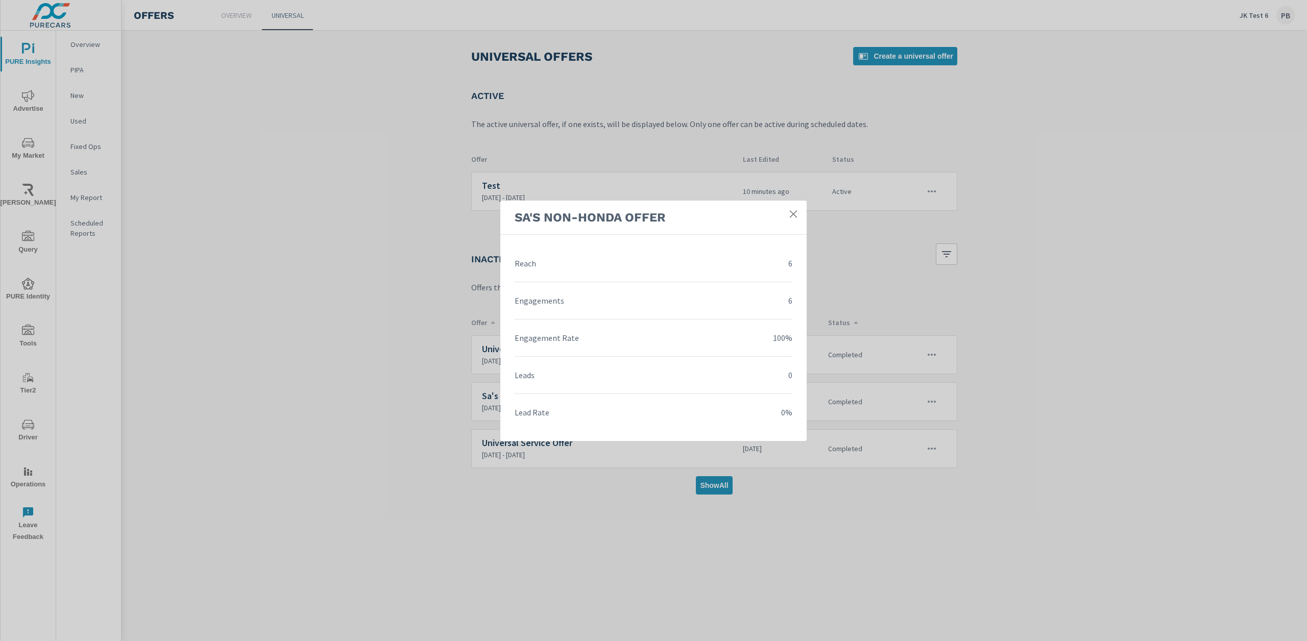
click at [794, 213] on icon at bounding box center [793, 214] width 10 height 10
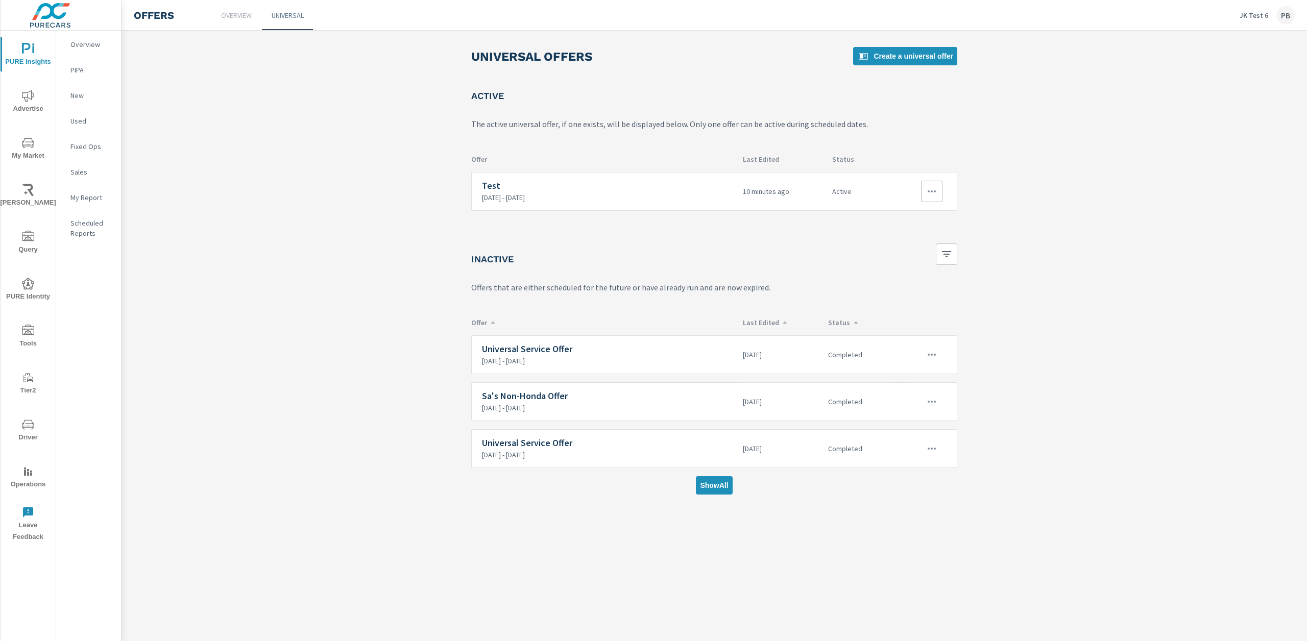
click at [511, 183] on h6 "Test" at bounding box center [608, 186] width 253 height 10
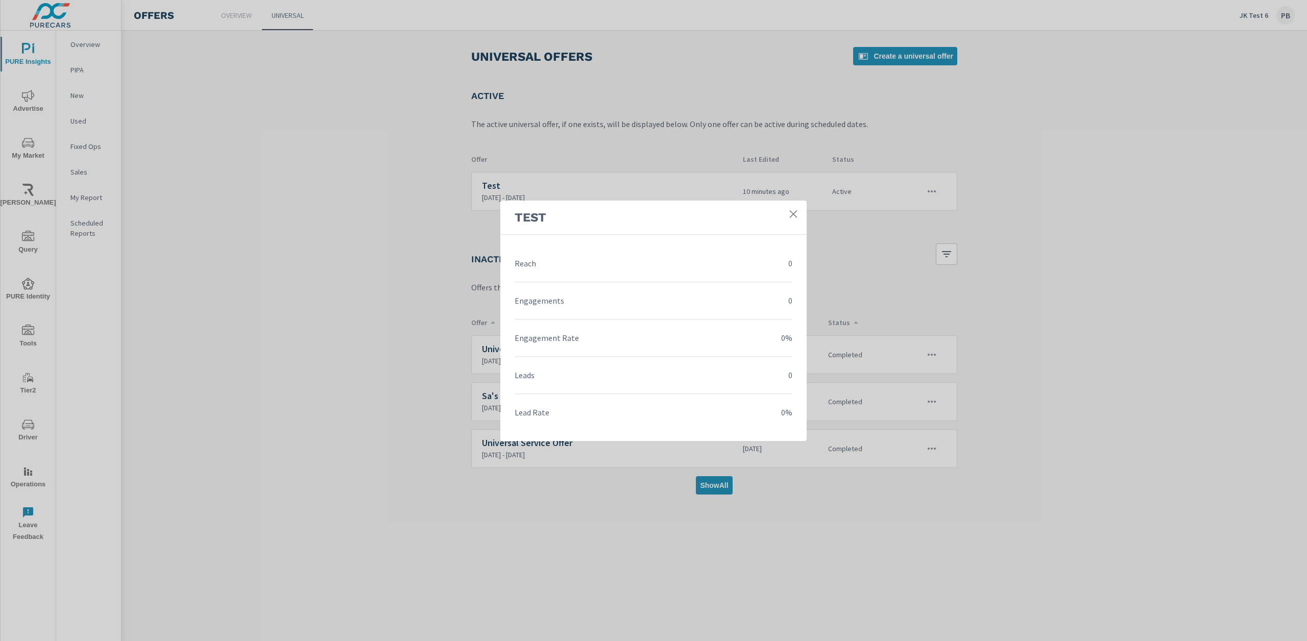
click at [797, 208] on link at bounding box center [793, 214] width 18 height 18
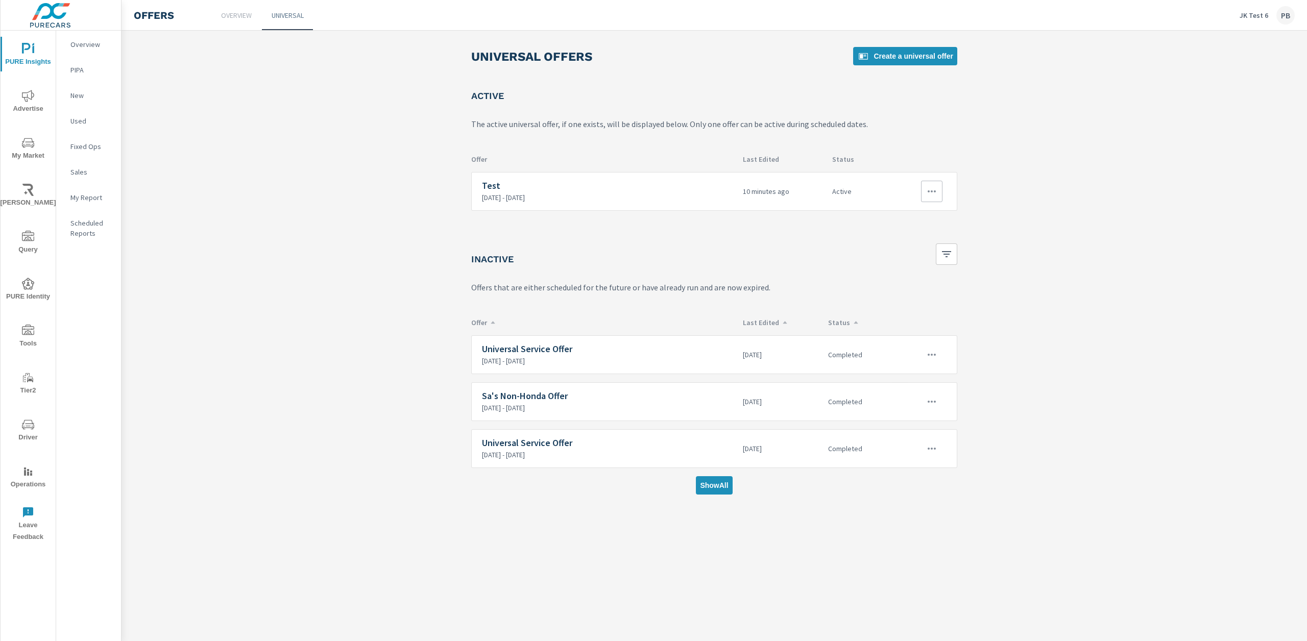
click at [937, 187] on icon "button" at bounding box center [932, 191] width 12 height 12
click at [920, 245] on div "View Report" at bounding box center [913, 240] width 44 height 12
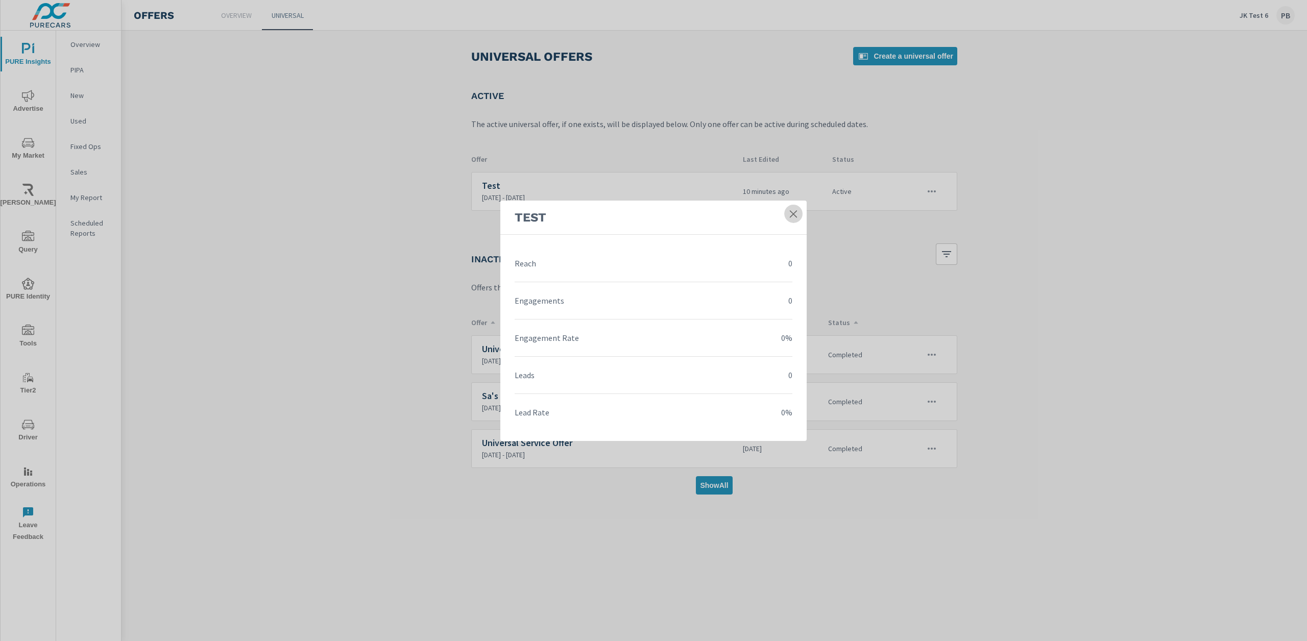
click at [788, 216] on icon at bounding box center [793, 214] width 10 height 10
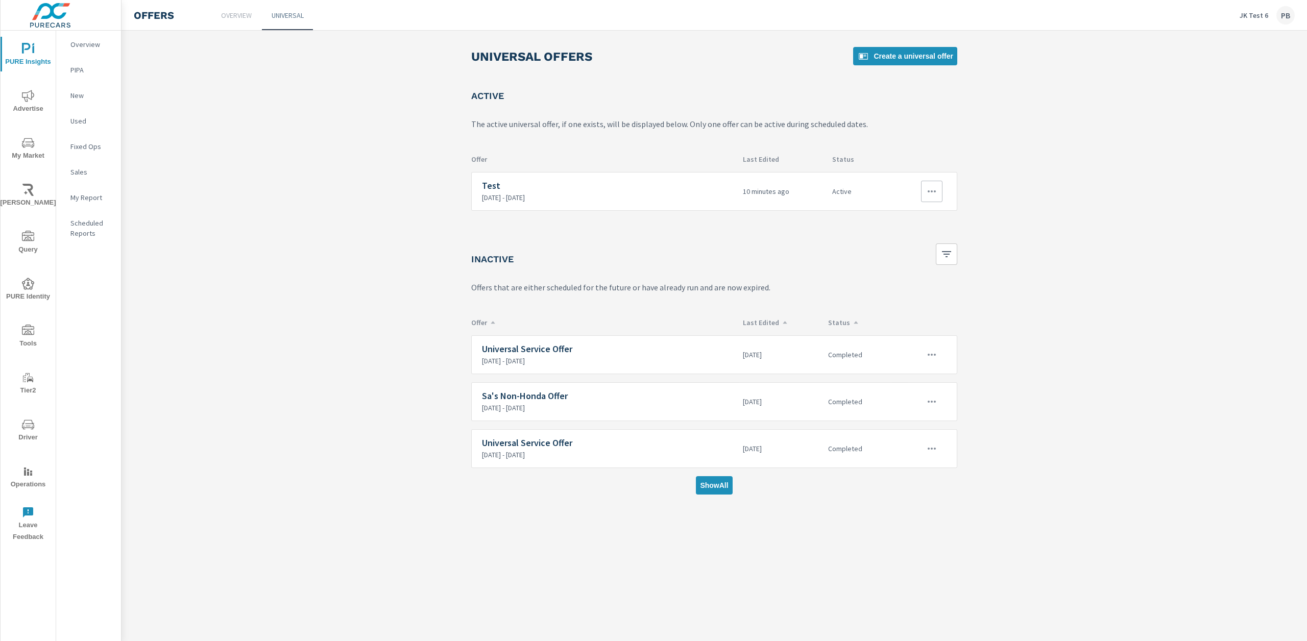
click at [930, 193] on icon "button" at bounding box center [932, 191] width 12 height 12
click at [988, 200] on div at bounding box center [653, 320] width 1307 height 641
click at [919, 57] on span "Create a universal offer" at bounding box center [905, 56] width 96 height 12
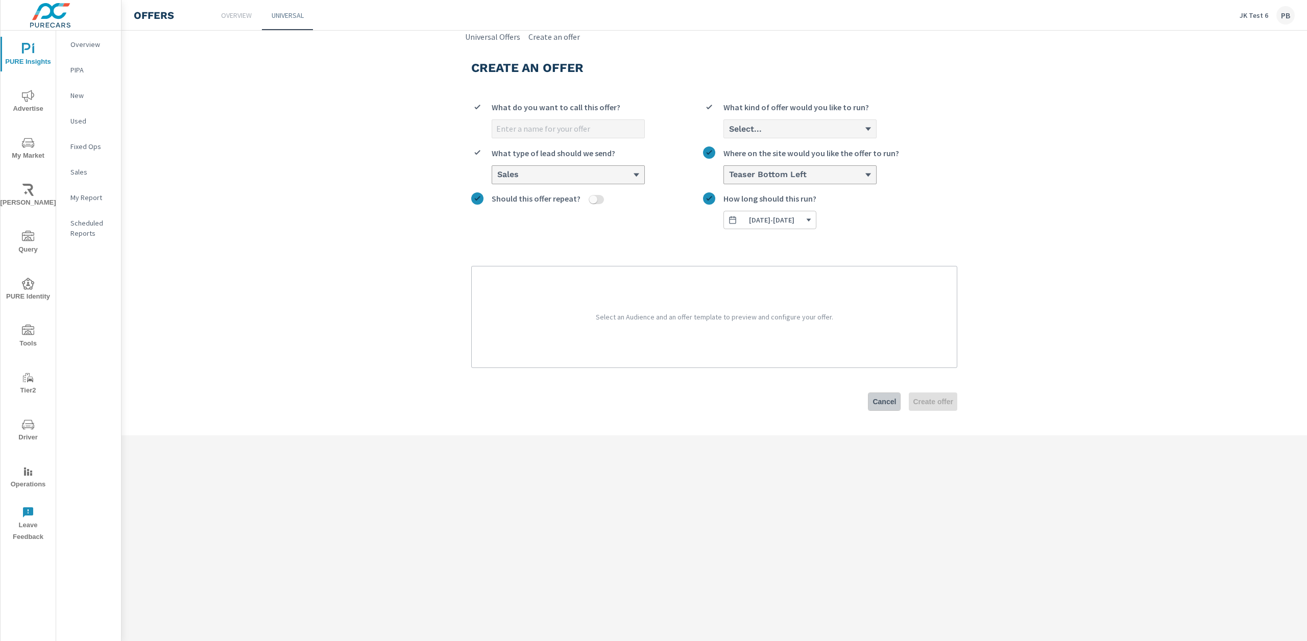
click at [876, 397] on span "Cancel" at bounding box center [883, 401] width 23 height 9
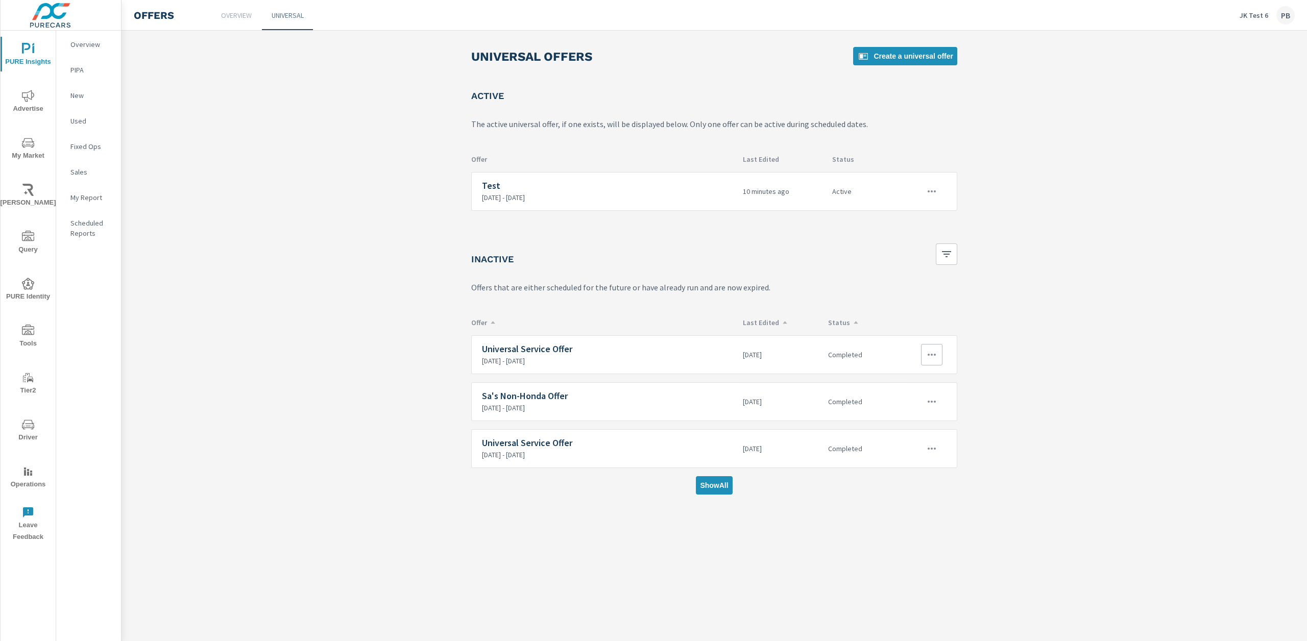
click at [926, 349] on icon "button" at bounding box center [932, 355] width 12 height 12
click at [910, 381] on link "Edit" at bounding box center [913, 378] width 57 height 25
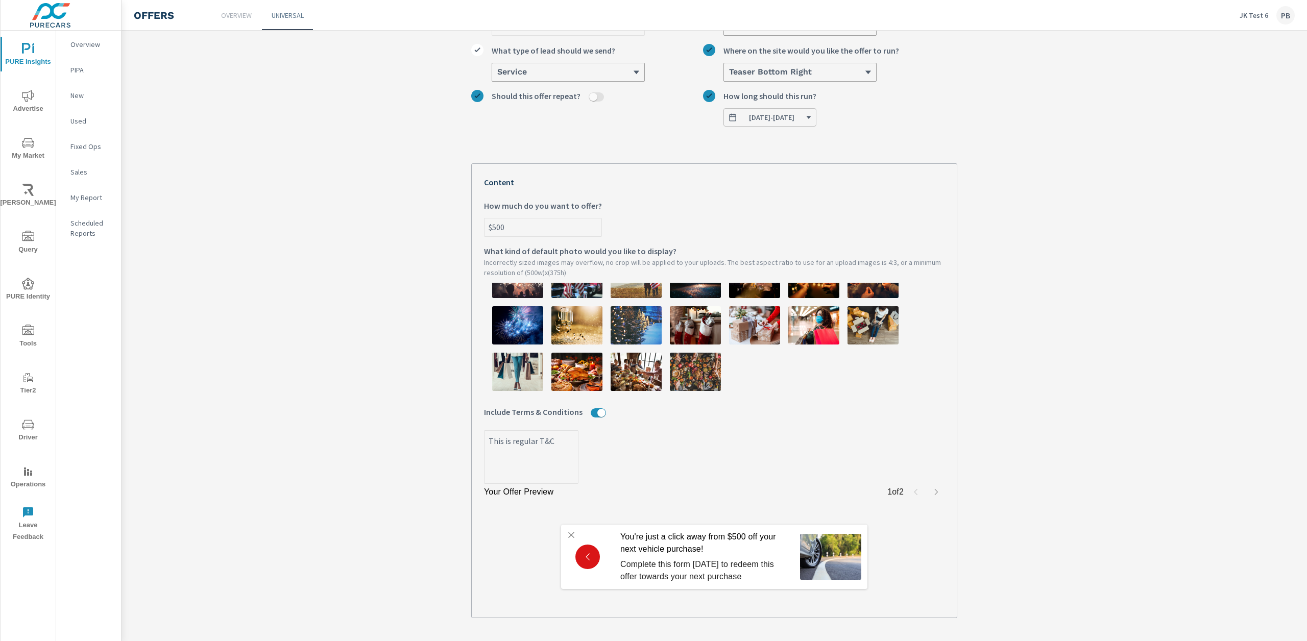
scroll to position [147, 0]
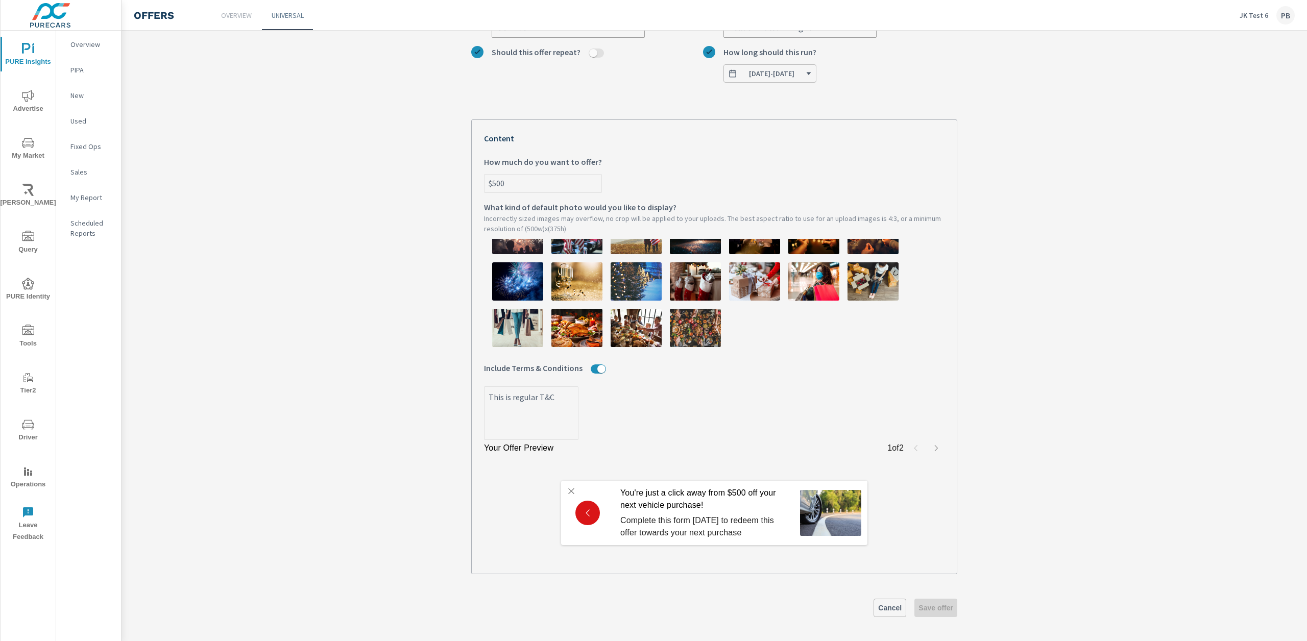
click at [893, 612] on link "Cancel" at bounding box center [889, 608] width 33 height 18
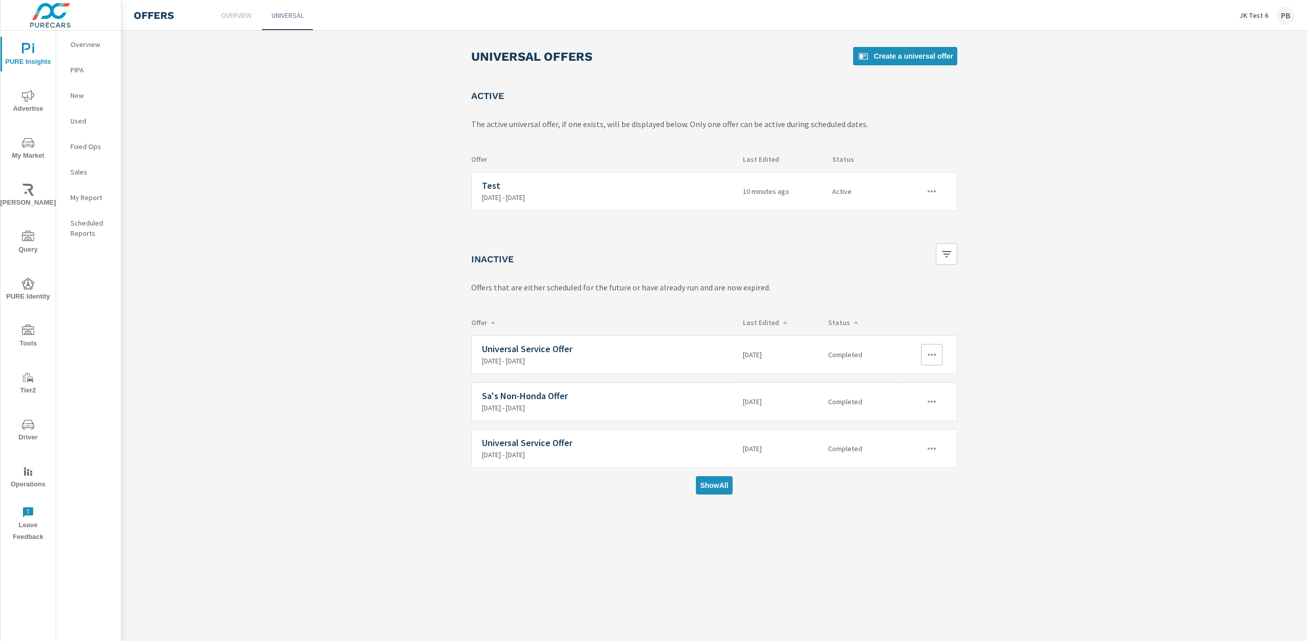
click at [935, 355] on icon "button" at bounding box center [932, 355] width 8 height 2
drag, startPoint x: 1109, startPoint y: 383, endPoint x: 1112, endPoint y: 379, distance: 5.4
click at [1110, 382] on div at bounding box center [653, 320] width 1307 height 641
